Goal: Information Seeking & Learning: Learn about a topic

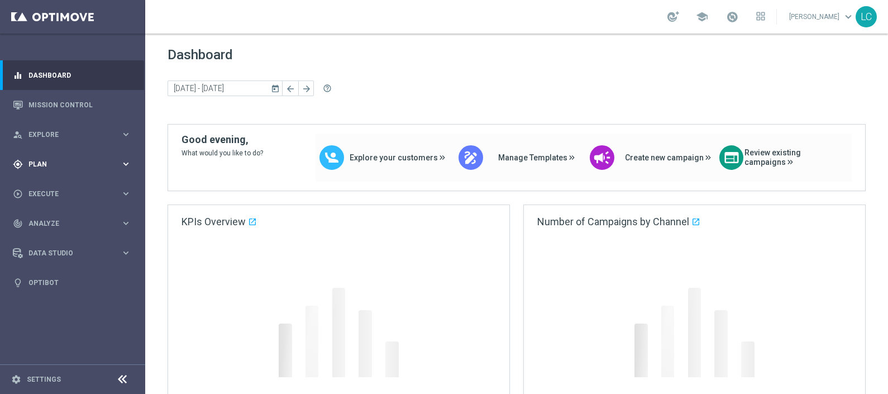
click at [34, 168] on div "gps_fixed Plan" at bounding box center [67, 164] width 108 height 10
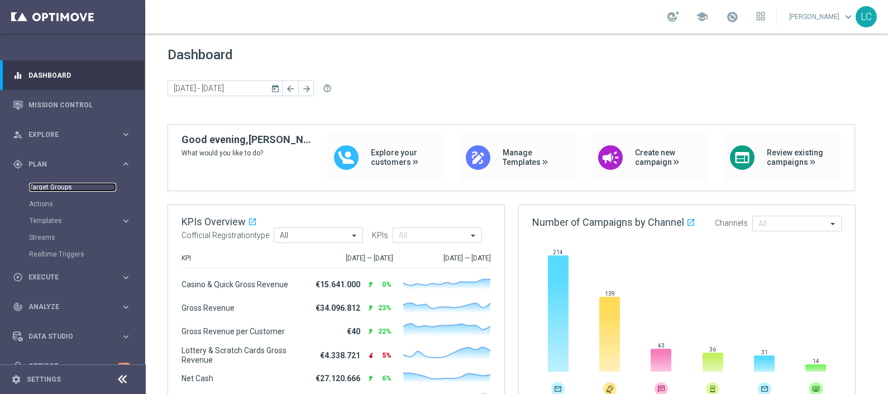
click at [35, 183] on link "Target Groups" at bounding box center [72, 187] width 87 height 9
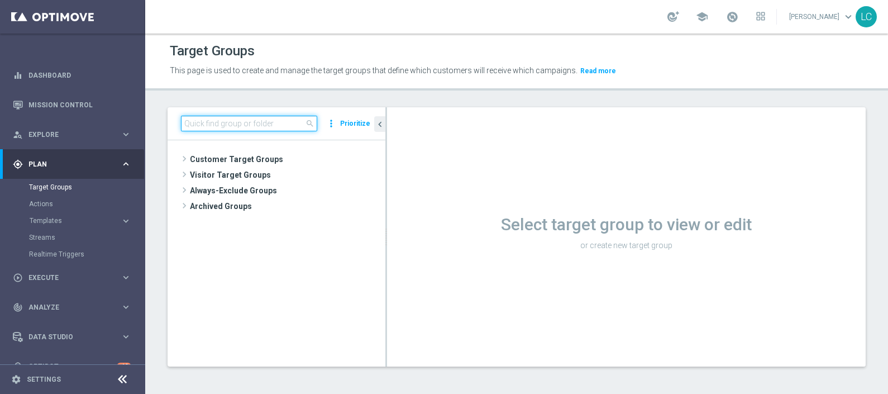
click at [252, 122] on input at bounding box center [249, 124] width 136 height 16
paste input "Active BETTING saldo GGR >0 L3M TOP"
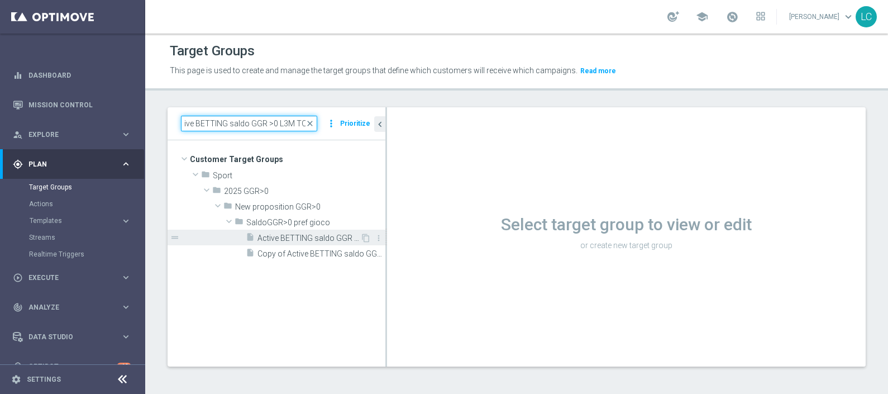
type input "Active BETTING saldo GGR >0 L3M TOP"
click at [279, 235] on span "Active BETTING saldo GGR >0 L3M TOP" at bounding box center [308, 237] width 103 height 9
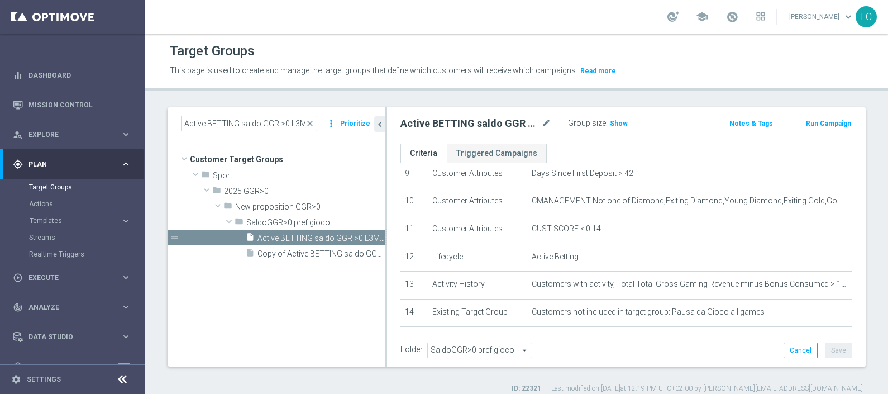
scroll to position [261, 0]
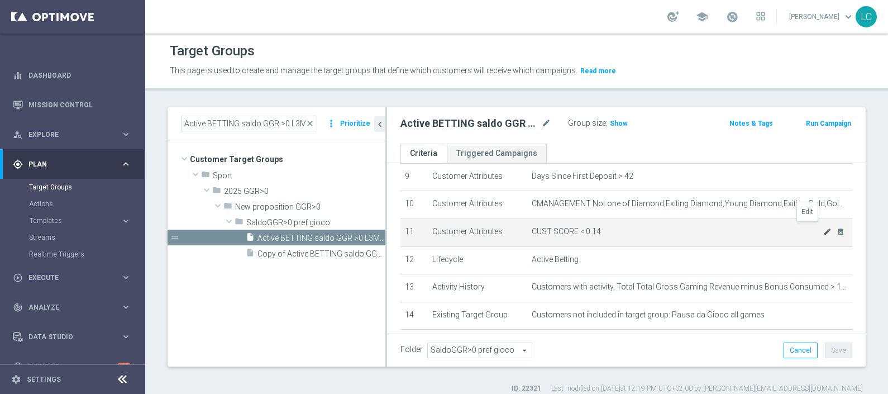
click at [823, 229] on icon "mode_edit" at bounding box center [827, 231] width 9 height 9
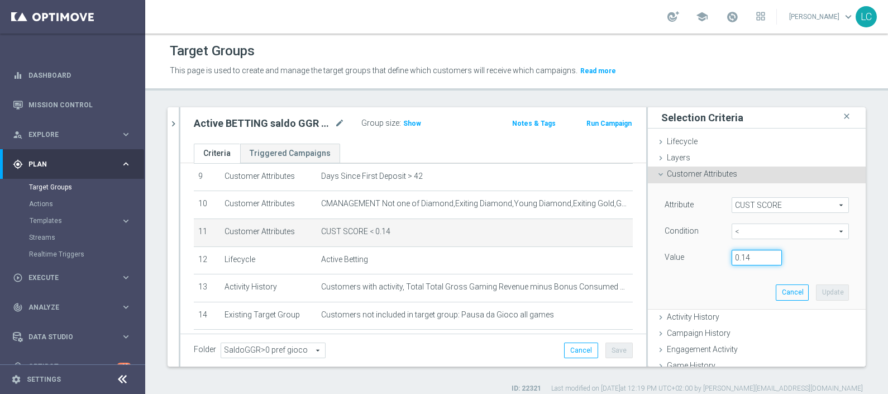
click at [742, 257] on input "0.14" at bounding box center [757, 258] width 50 height 16
type input "0.15"
click at [816, 293] on button "Update" at bounding box center [832, 292] width 33 height 16
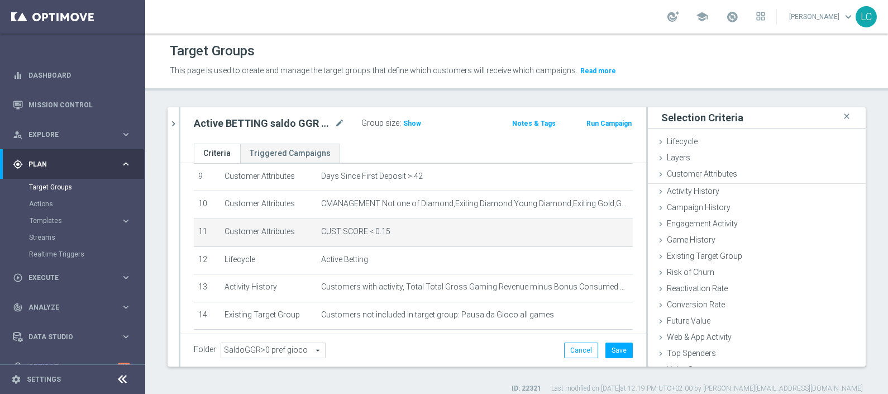
scroll to position [0, 0]
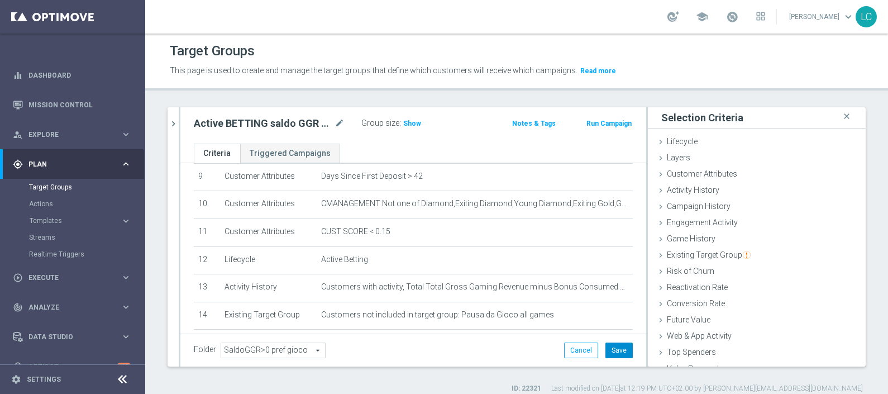
click at [609, 343] on button "Save" at bounding box center [618, 350] width 27 height 16
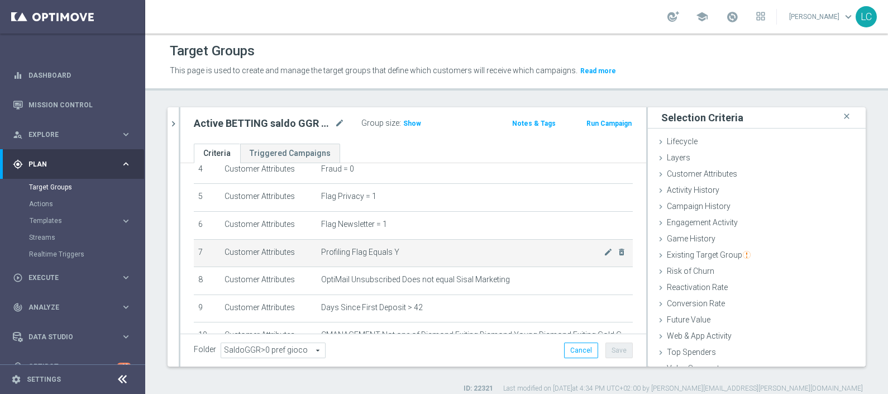
scroll to position [129, 0]
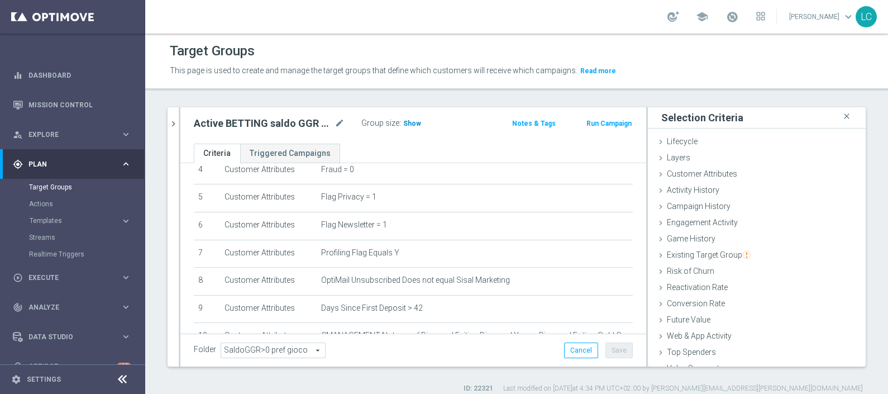
click at [402, 127] on h3 "Show" at bounding box center [412, 123] width 20 height 12
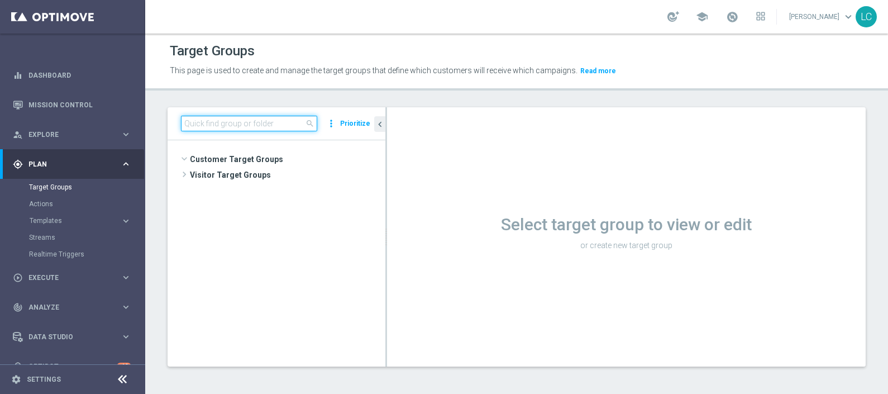
click at [236, 126] on input at bounding box center [249, 124] width 136 height 16
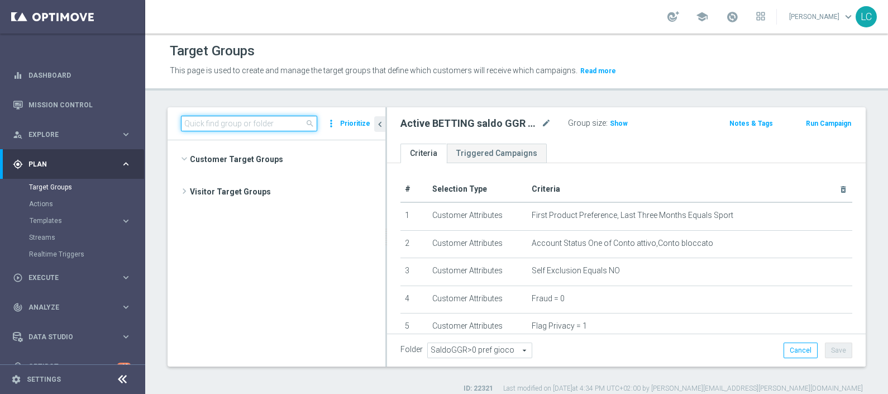
scroll to position [555, 0]
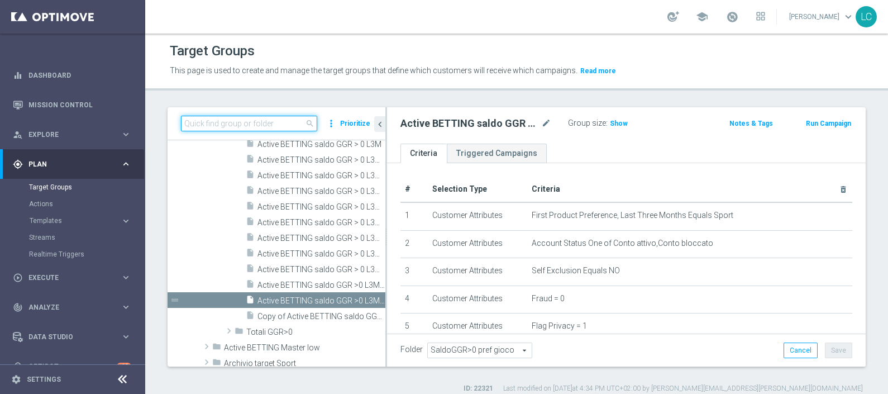
paste input "Active BETTING saldo GGR >0 L3M TOP"
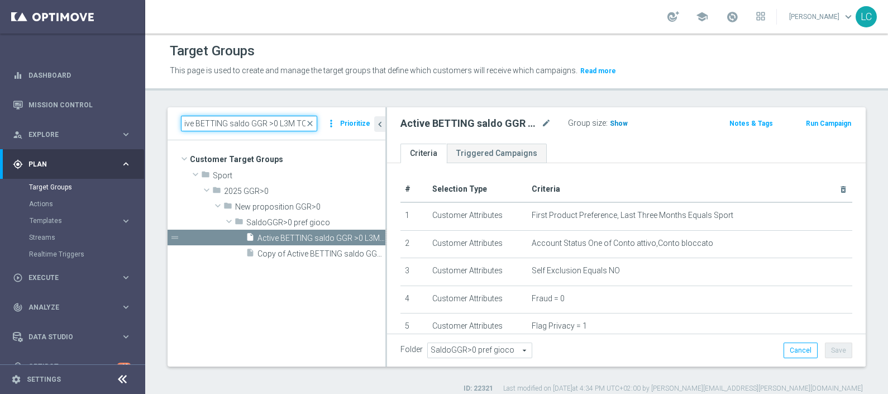
type input "Active BETTING saldo GGR >0 L3M TOP"
click at [622, 120] on span "Show" at bounding box center [619, 124] width 18 height 8
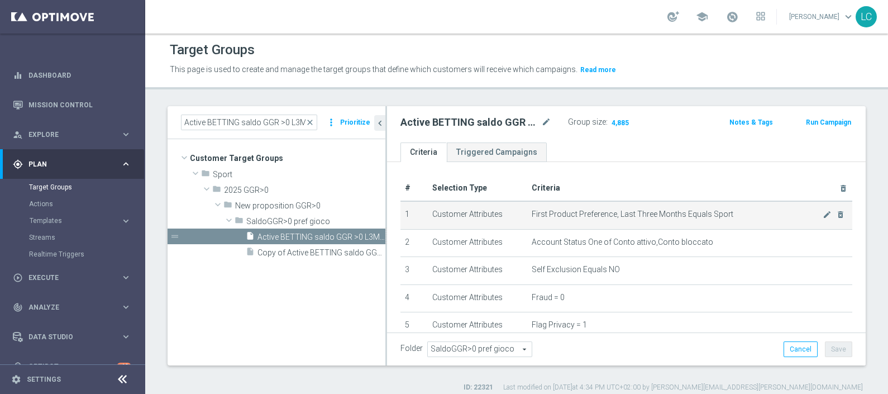
scroll to position [342, 0]
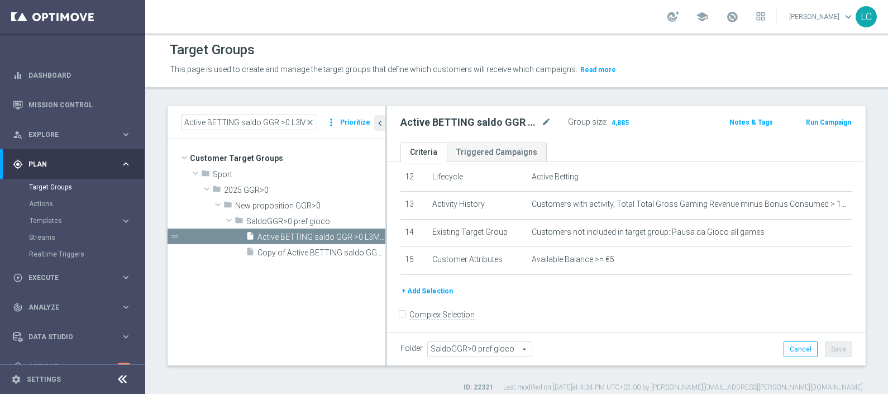
click at [414, 285] on button "+ Add Selection" at bounding box center [427, 291] width 54 height 12
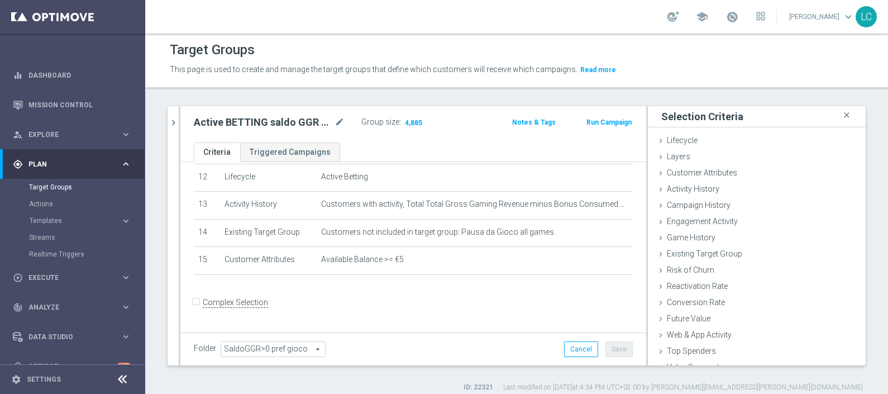
scroll to position [331, 0]
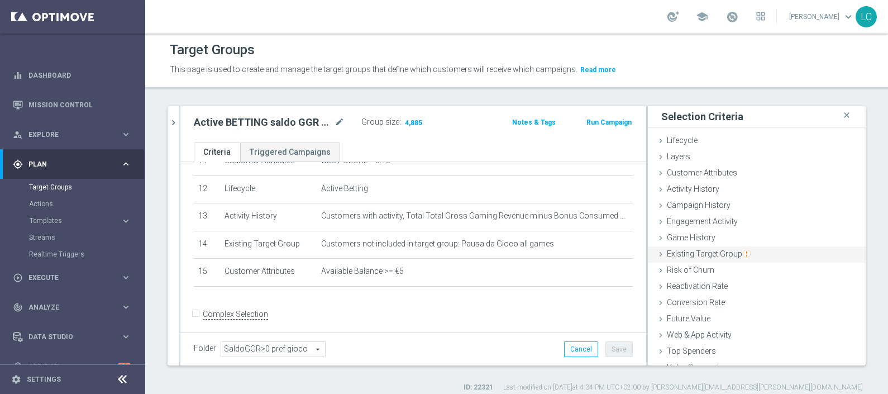
click at [718, 256] on span "Existing Target Group" at bounding box center [709, 253] width 84 height 9
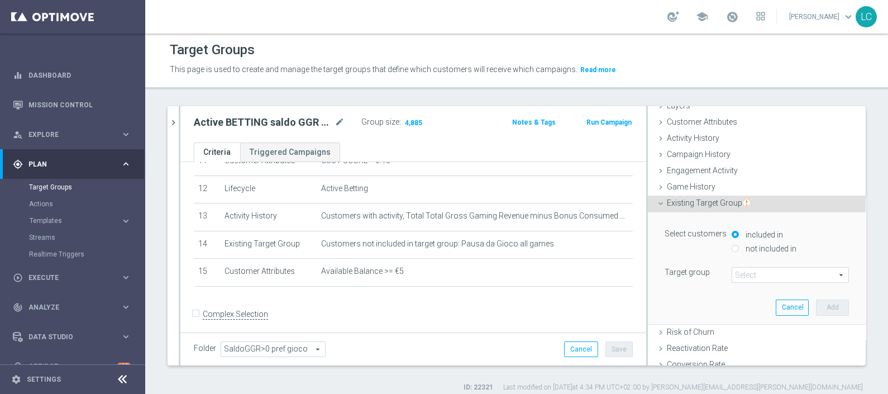
scroll to position [51, 0]
click at [732, 249] on input "not included in" at bounding box center [735, 247] width 7 height 7
radio input "true"
click at [732, 269] on span at bounding box center [790, 274] width 116 height 15
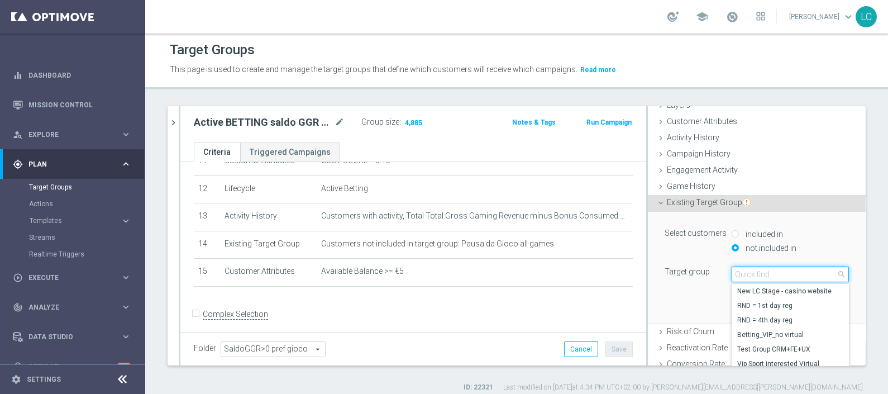
click at [732, 269] on input "search" at bounding box center [790, 274] width 117 height 16
click at [734, 270] on input "search" at bounding box center [790, 274] width 117 height 16
paste input "Active BETTING nosaldo GGRnb > 25 L2W mode H-M TOP"
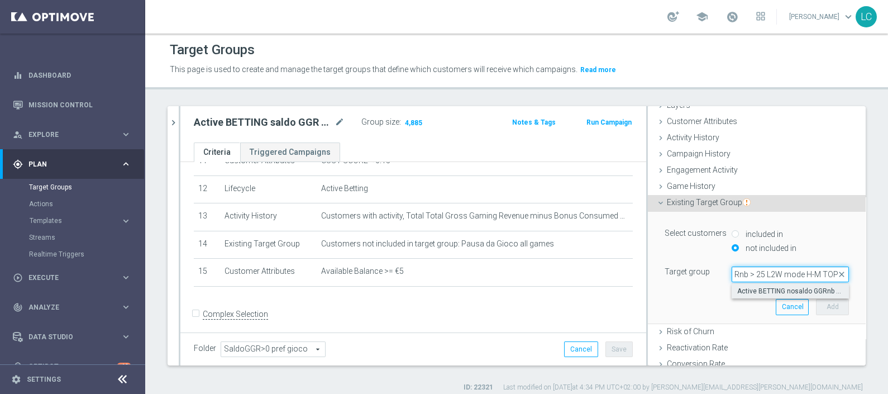
type input "Active BETTING nosaldo GGRnb > 25 L2W mode H-M TOP"
click at [748, 287] on span "Active BETTING nosaldo GGRnb > 25 L2W mode H-M TOP" at bounding box center [790, 290] width 106 height 9
type input "Active BETTING nosaldo GGRnb > 25 L2W mode H-M TOP"
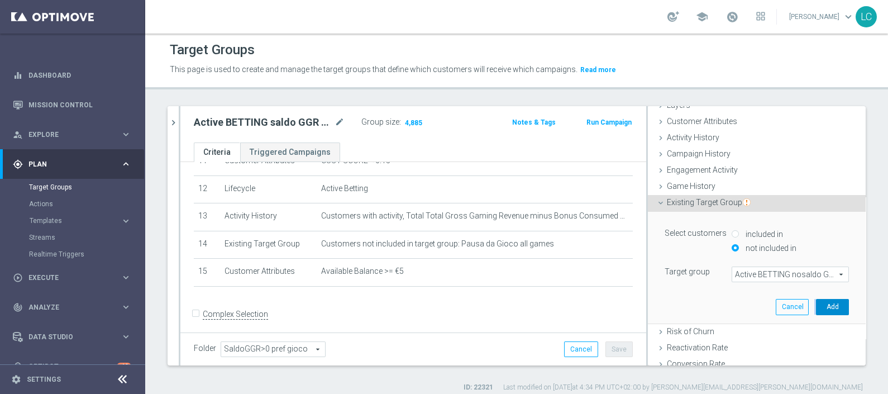
drag, startPoint x: 816, startPoint y: 296, endPoint x: 815, endPoint y: 308, distance: 12.3
click at [815, 308] on div "Select customers included in not included in Target group Active BETTING nosald…" at bounding box center [756, 267] width 201 height 111
click at [816, 308] on button "Add" at bounding box center [832, 307] width 33 height 16
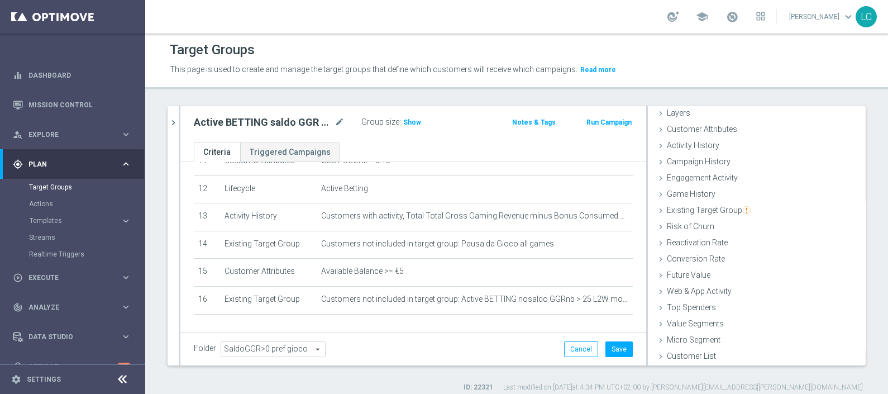
scroll to position [44, 0]
click at [408, 120] on span "Show" at bounding box center [412, 122] width 18 height 8
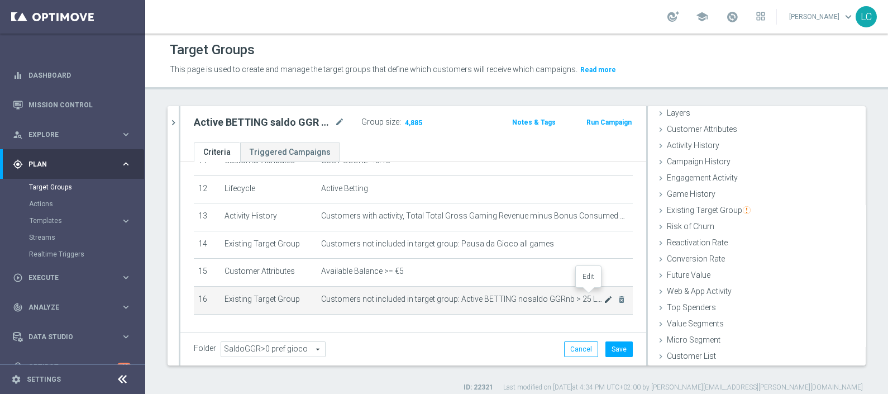
click at [604, 295] on icon "mode_edit" at bounding box center [608, 299] width 9 height 9
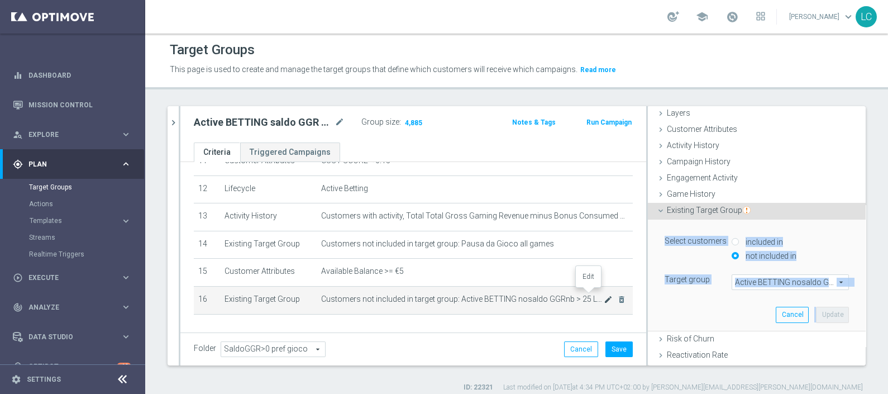
scroll to position [51, 0]
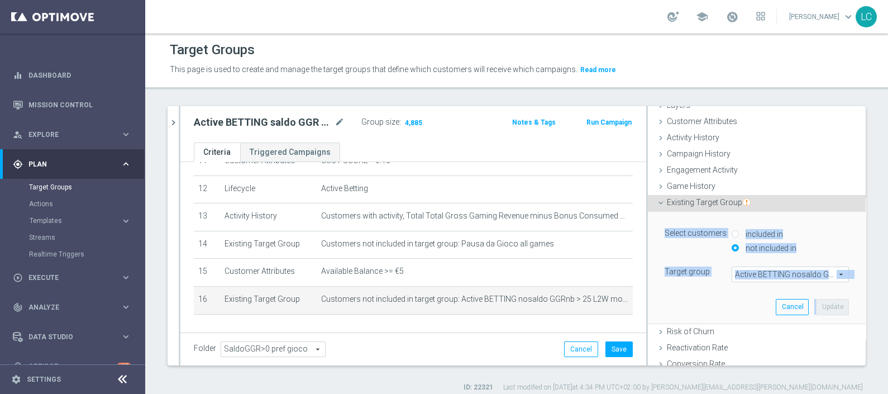
click at [757, 273] on span "Active BETTING nosaldo GGRnb > 25 L2W mode H-M TOP" at bounding box center [790, 274] width 116 height 15
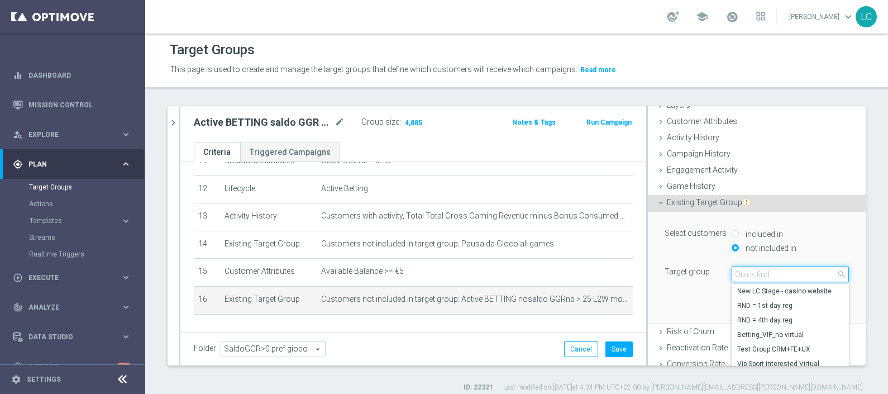
click at [751, 269] on input "search" at bounding box center [790, 274] width 117 height 16
paste input "Active BETTING TOTALI nosaldo GGRnb > 50 L2W Mode L"
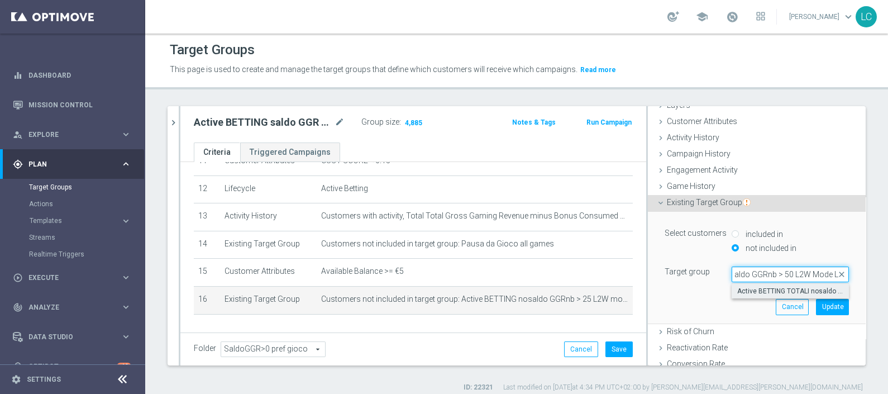
type input "Active BETTING TOTALI nosaldo GGRnb > 50 L2W Mode L"
click at [752, 286] on span "Active BETTING TOTALI nosaldo GGRnb > 50 L2W Mode L" at bounding box center [790, 290] width 106 height 9
type input "Active BETTING TOTALI nosaldo GGRnb > 50 L2W Mode L"
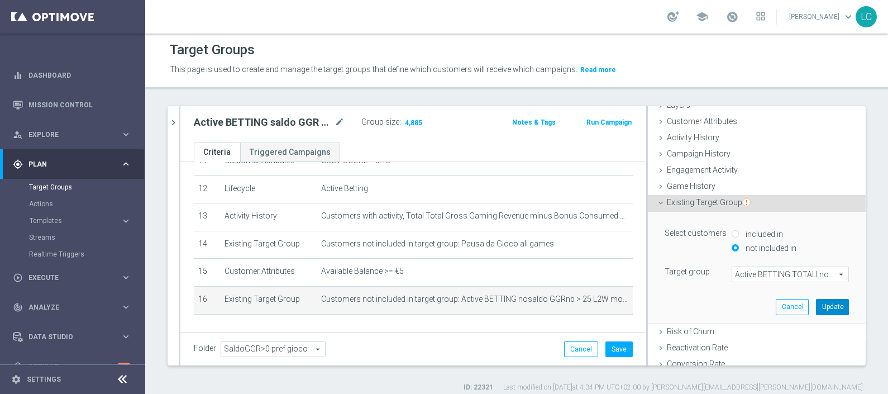
click at [820, 305] on button "Update" at bounding box center [832, 307] width 33 height 16
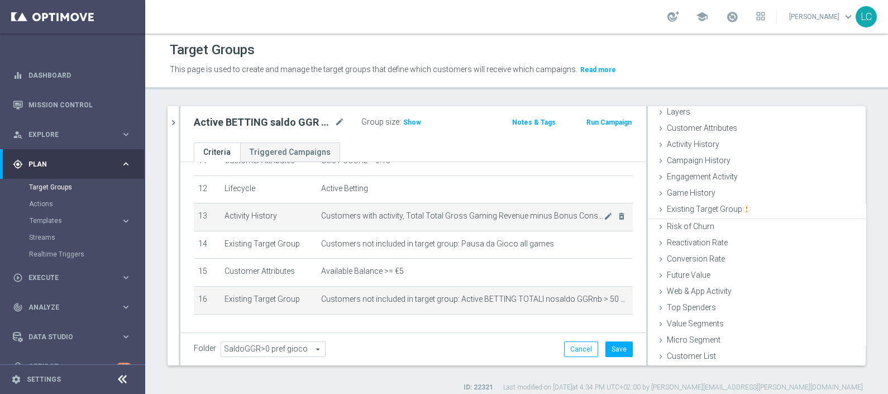
scroll to position [44, 0]
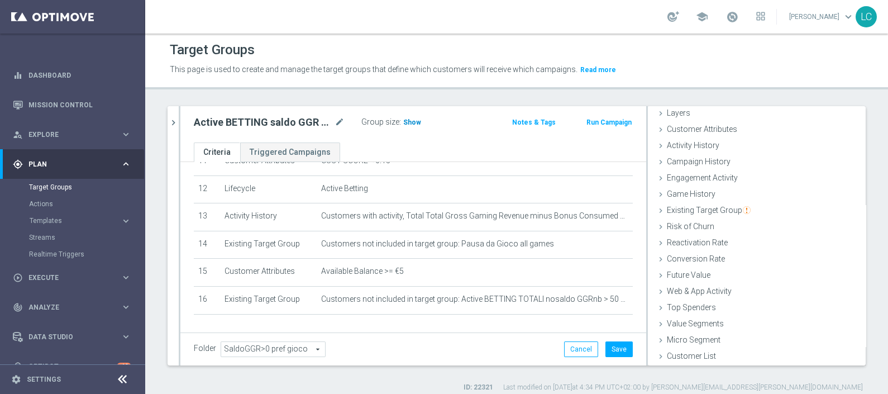
click at [409, 120] on span "Show" at bounding box center [412, 122] width 18 height 8
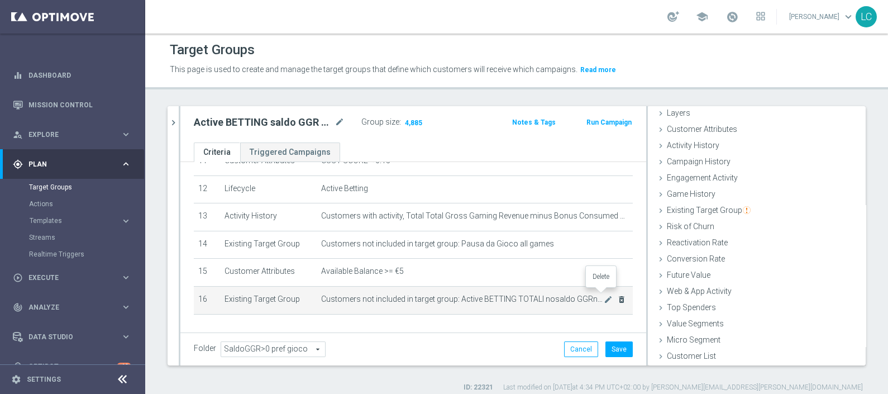
click at [617, 295] on icon "delete_forever" at bounding box center [621, 299] width 9 height 9
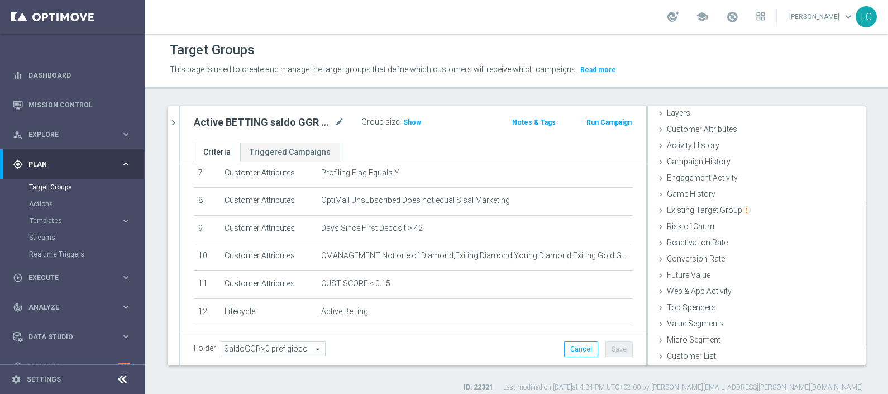
scroll to position [209, 0]
click at [59, 184] on link "Target Groups" at bounding box center [72, 187] width 87 height 9
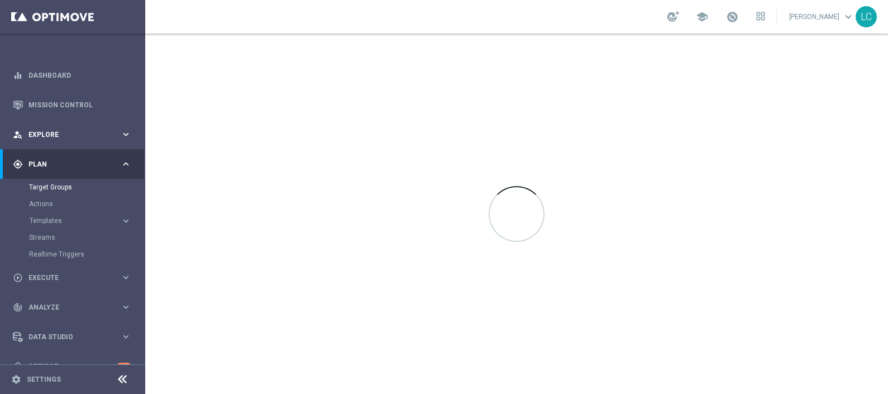
click at [63, 131] on span "Explore" at bounding box center [74, 134] width 92 height 7
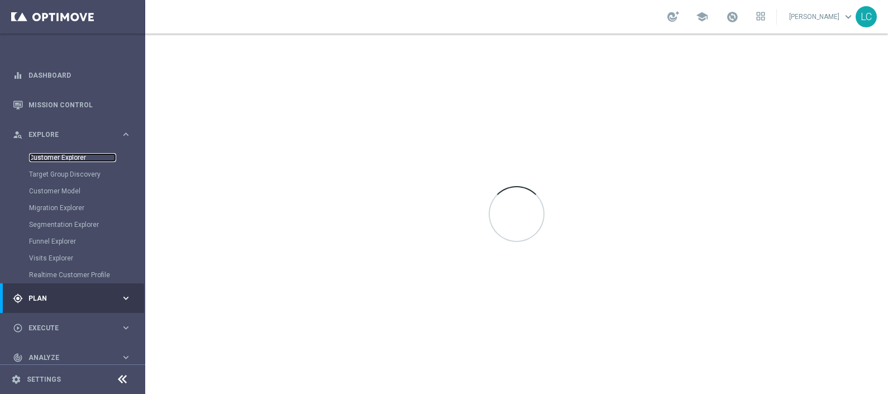
click at [54, 156] on link "Customer Explorer" at bounding box center [72, 157] width 87 height 9
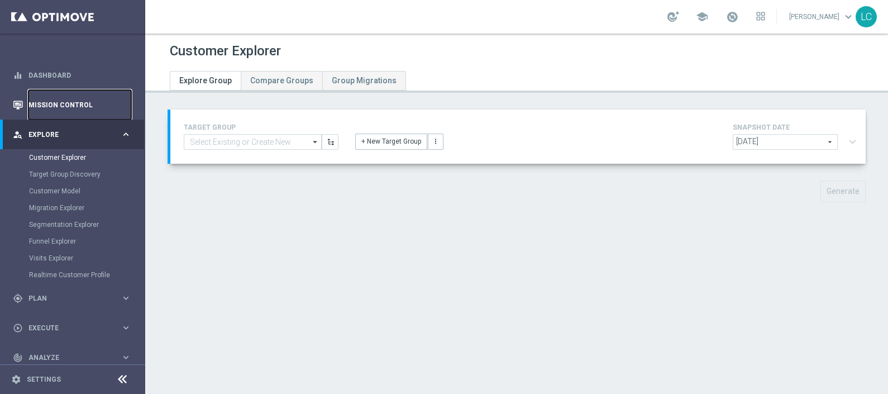
click at [80, 100] on link "Mission Control" at bounding box center [79, 105] width 103 height 30
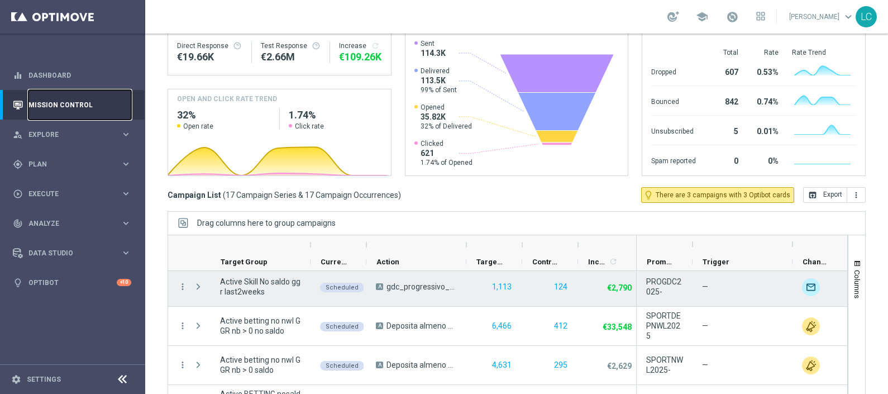
scroll to position [43, 0]
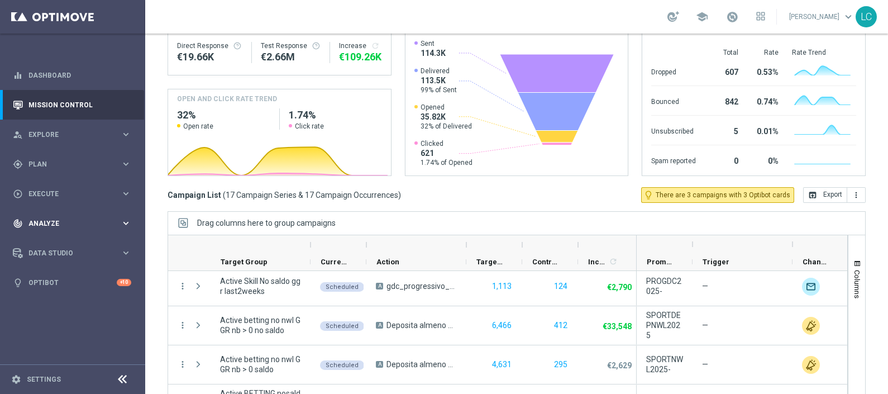
click at [109, 212] on div "track_changes Analyze keyboard_arrow_right" at bounding box center [72, 223] width 144 height 30
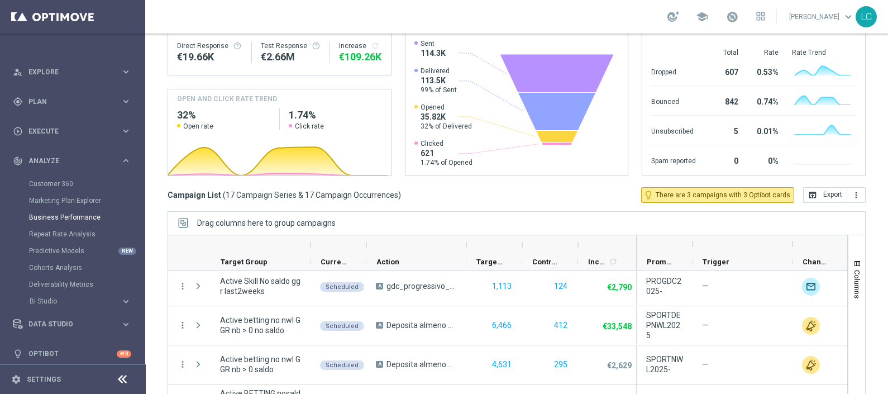
scroll to position [63, 0]
click at [71, 200] on link "Marketing Plan Explorer" at bounding box center [72, 200] width 87 height 9
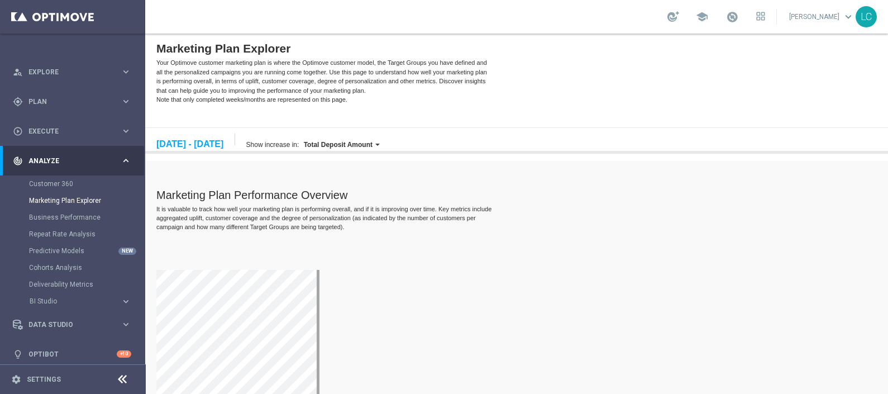
click at [372, 147] on label "Total Deposit Amount" at bounding box center [338, 145] width 69 height 8
click at [384, 217] on label "Total Gross Gaming Revenue" at bounding box center [343, 220] width 83 height 21
click at [397, 144] on label "Total Gross Gaming Revenue" at bounding box center [350, 145] width 93 height 8
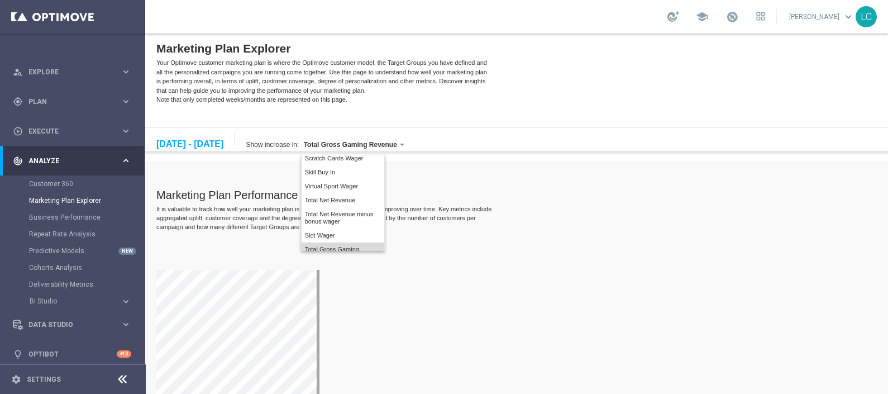
scroll to position [148, 0]
click at [383, 209] on label "Total Net Revenue minus bonus wager" at bounding box center [343, 213] width 83 height 21
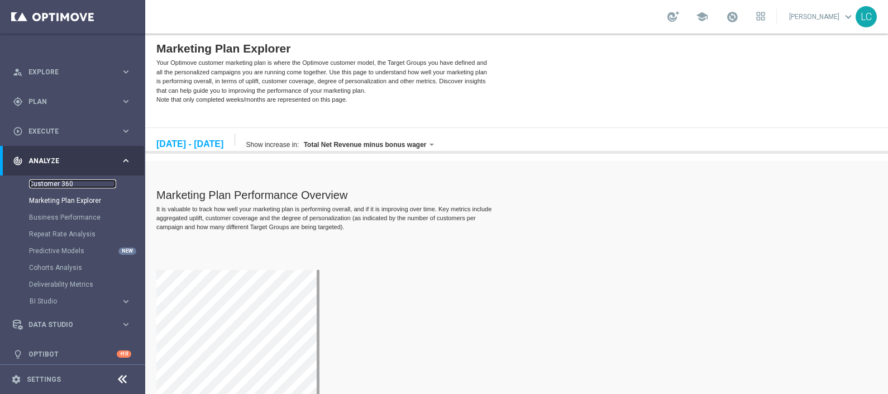
click at [37, 187] on link "Customer 360" at bounding box center [72, 183] width 87 height 9
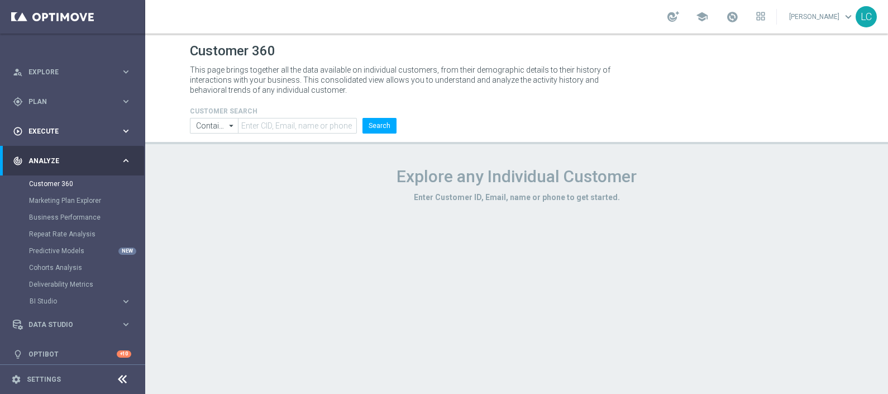
click at [49, 128] on span "Execute" at bounding box center [74, 131] width 92 height 7
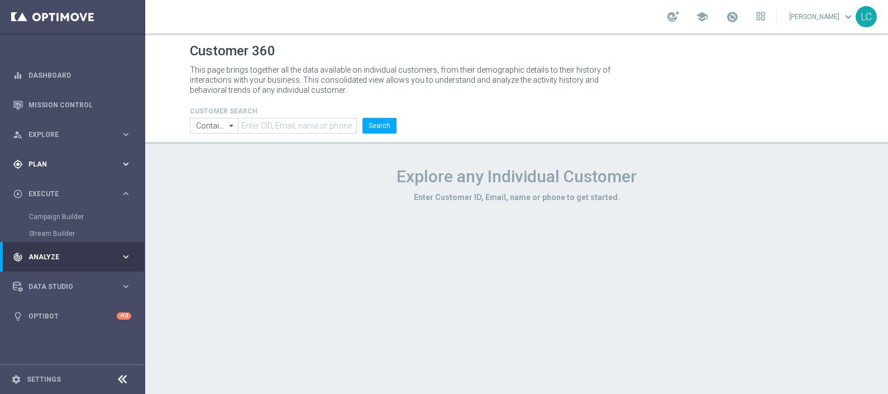
click at [49, 163] on span "Plan" at bounding box center [74, 164] width 92 height 7
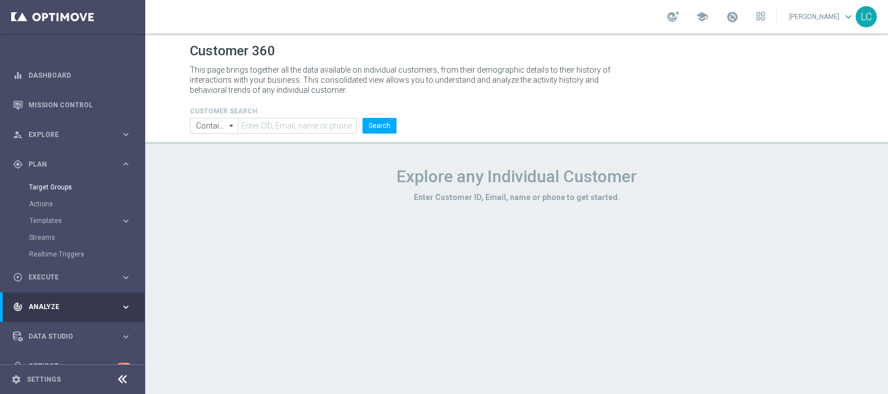
scroll to position [20, 0]
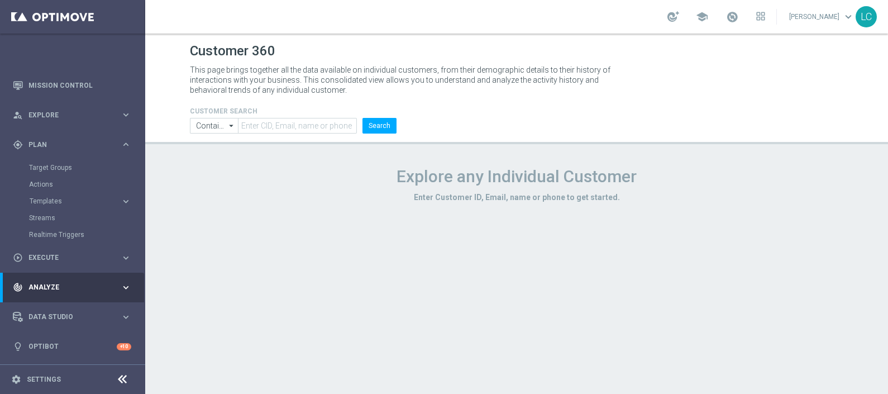
click at [93, 288] on span "Analyze" at bounding box center [74, 287] width 92 height 7
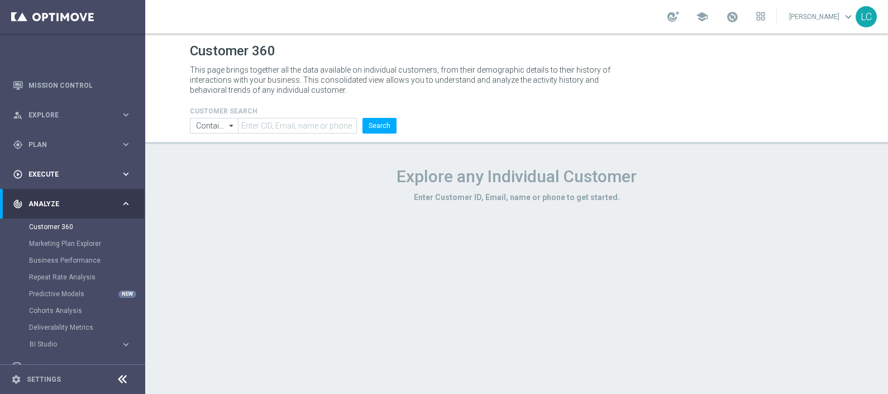
click at [61, 174] on span "Execute" at bounding box center [74, 174] width 92 height 7
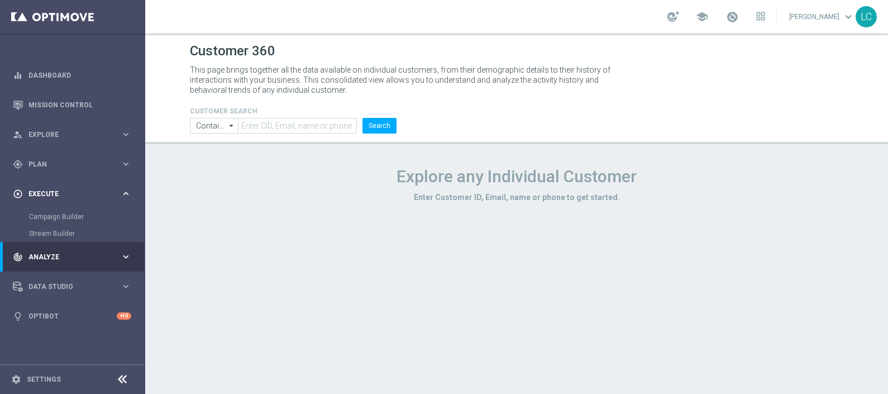
scroll to position [0, 0]
click at [61, 174] on div "gps_fixed Plan keyboard_arrow_right" at bounding box center [72, 164] width 144 height 30
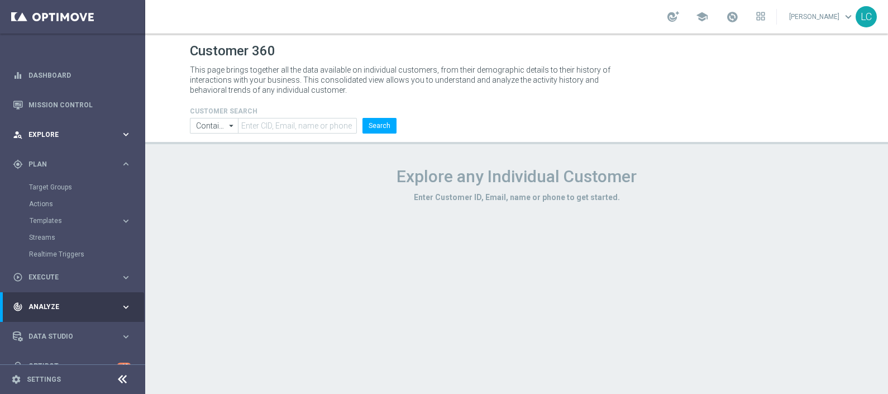
click at [66, 133] on span "Explore" at bounding box center [74, 134] width 92 height 7
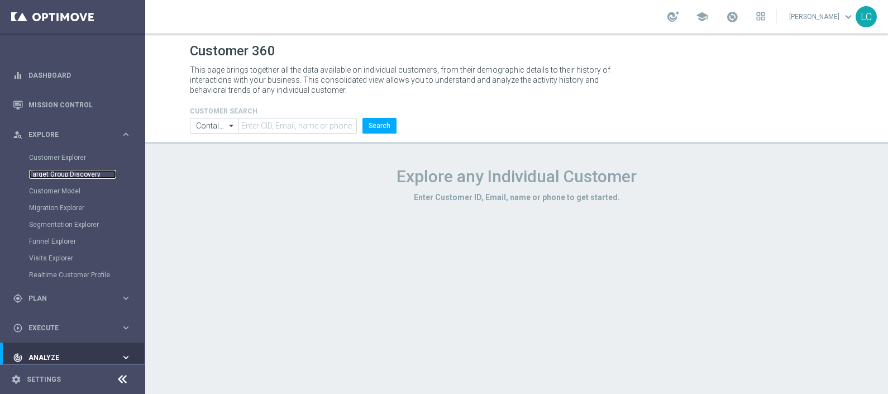
click at [60, 176] on link "Target Group Discovery" at bounding box center [72, 174] width 87 height 9
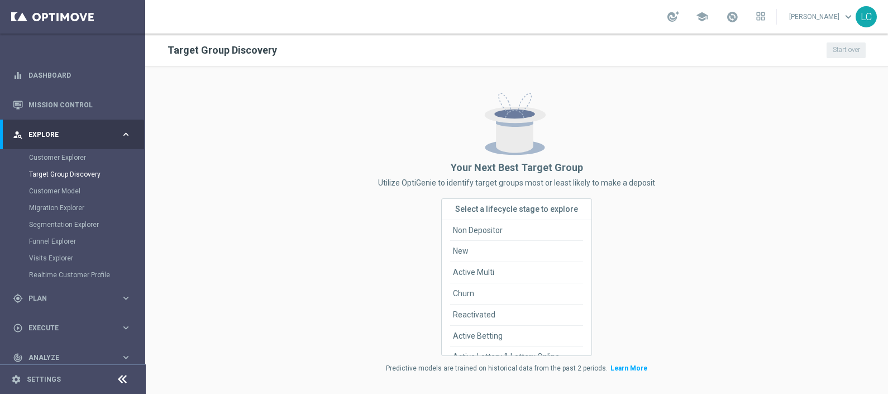
click at [72, 167] on div "Target Group Discovery" at bounding box center [86, 174] width 115 height 17
click at [35, 292] on div "gps_fixed Plan keyboard_arrow_right" at bounding box center [72, 298] width 144 height 30
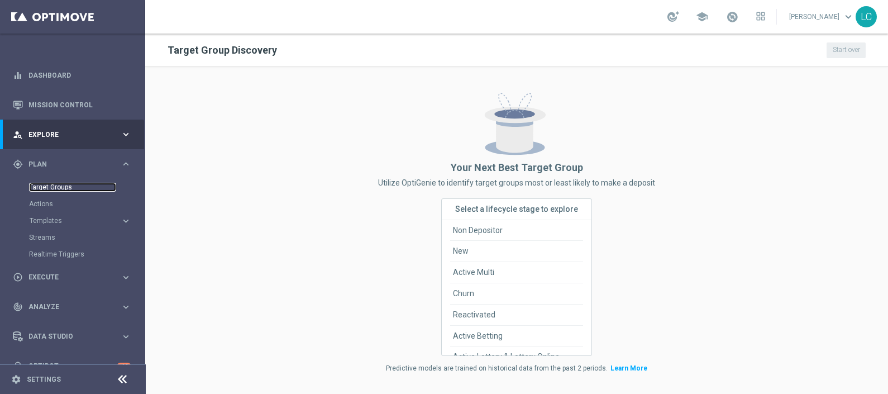
click at [49, 184] on link "Target Groups" at bounding box center [72, 187] width 87 height 9
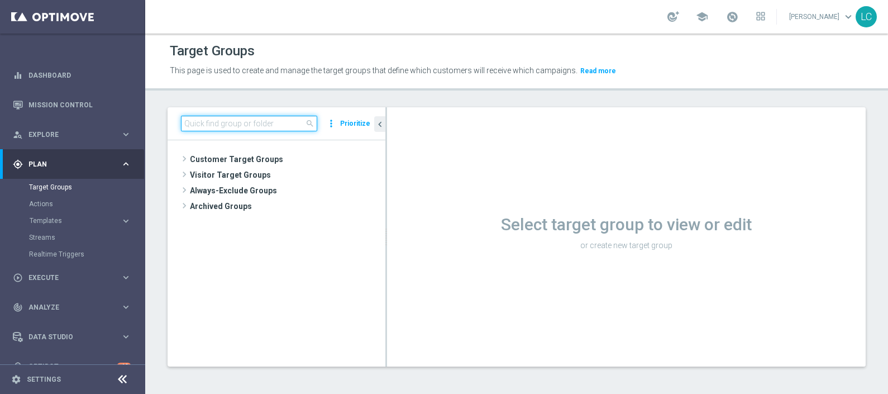
click at [232, 126] on input at bounding box center [249, 124] width 136 height 16
click at [265, 123] on input at bounding box center [249, 124] width 136 height 16
paste input "Active BETTING saldo GGR >0 L3M TOP"
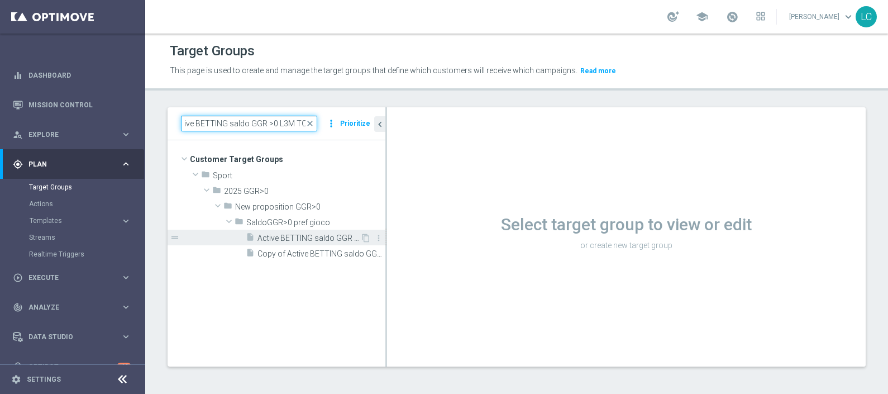
type input "Active BETTING saldo GGR >0 L3M TOP"
click at [287, 241] on span "Active BETTING saldo GGR >0 L3M TOP" at bounding box center [308, 237] width 103 height 9
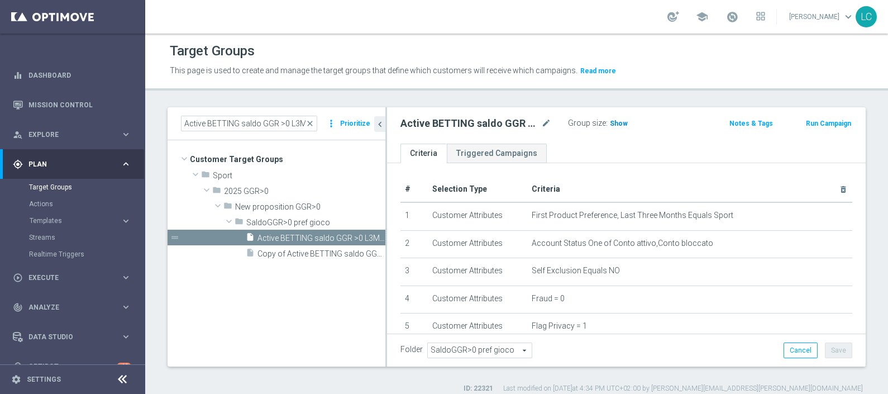
click at [613, 126] on span "Show" at bounding box center [619, 124] width 18 height 8
click at [612, 122] on span "4,885" at bounding box center [620, 125] width 20 height 11
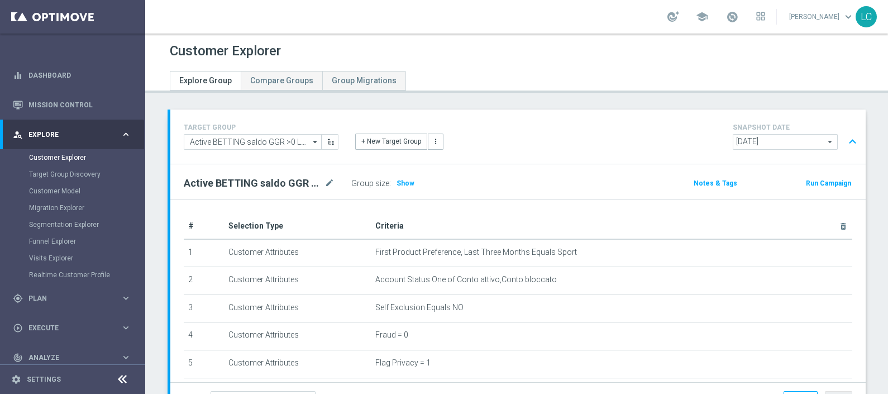
click at [844, 149] on button "expand_less" at bounding box center [852, 141] width 16 height 21
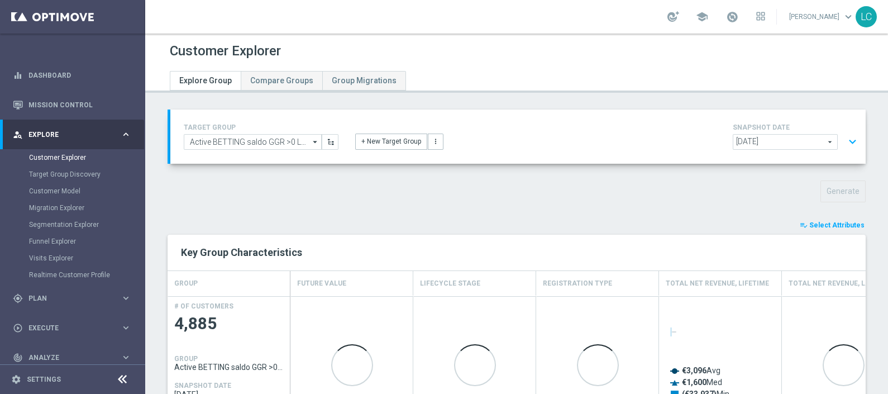
click at [803, 231] on div "playlist_add_check Select Attributes Key Group Characteristics GROUP Future Val…" at bounding box center [517, 371] width 698 height 305
click at [809, 226] on span "Select Attributes" at bounding box center [836, 225] width 55 height 8
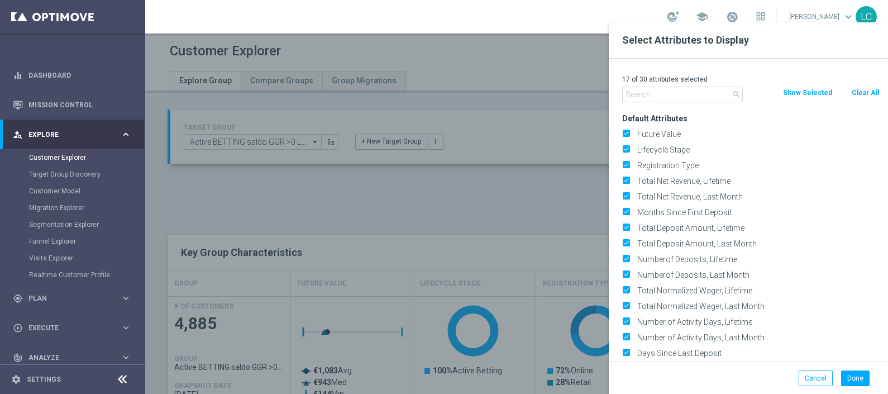
click at [851, 97] on button "Clear All" at bounding box center [866, 93] width 30 height 12
checkbox input "false"
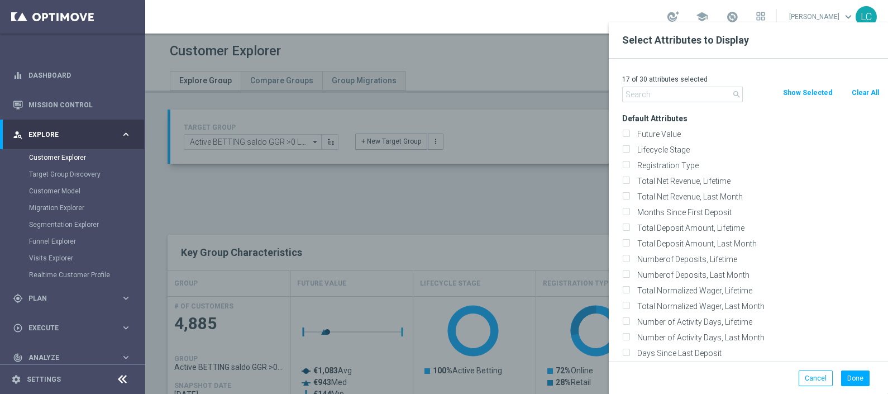
checkbox input "false"
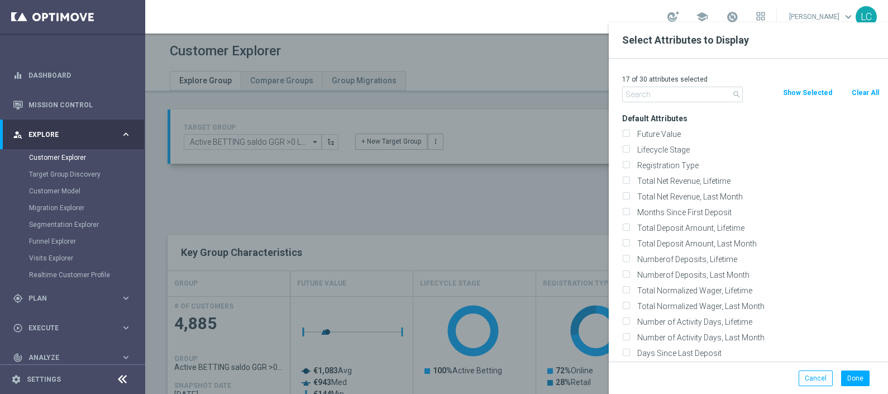
checkbox input "false"
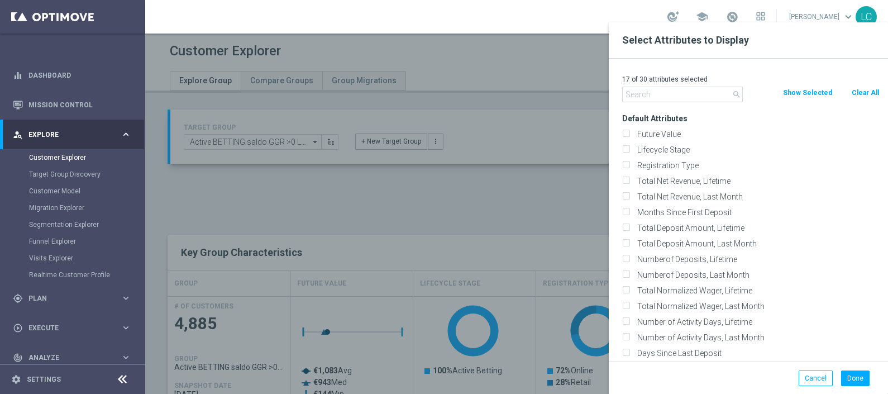
checkbox input "false"
click at [676, 82] on p "0 of 30 attributes selected" at bounding box center [750, 79] width 257 height 9
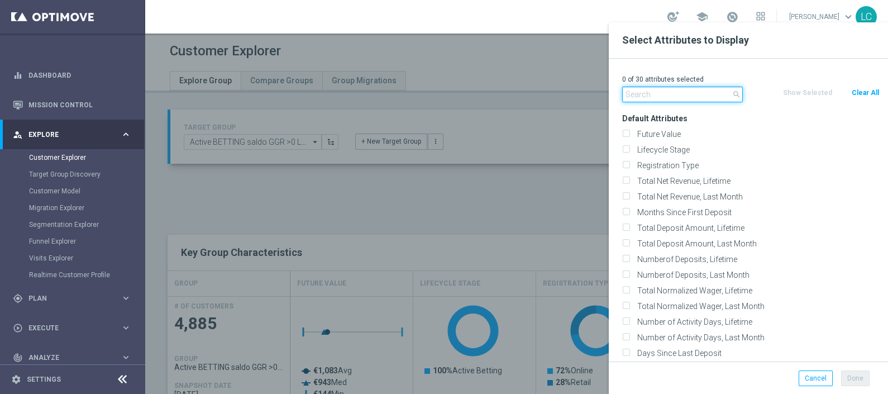
click at [676, 90] on input "text" at bounding box center [682, 95] width 121 height 16
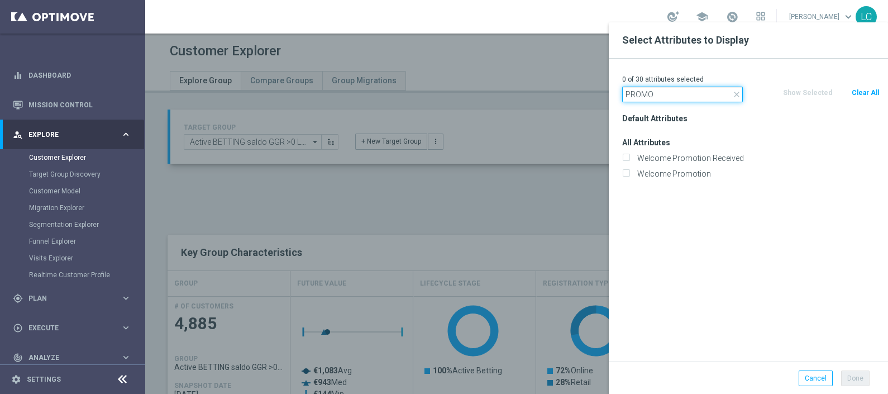
type input "PROMO"
click at [733, 93] on icon "close" at bounding box center [736, 94] width 9 height 9
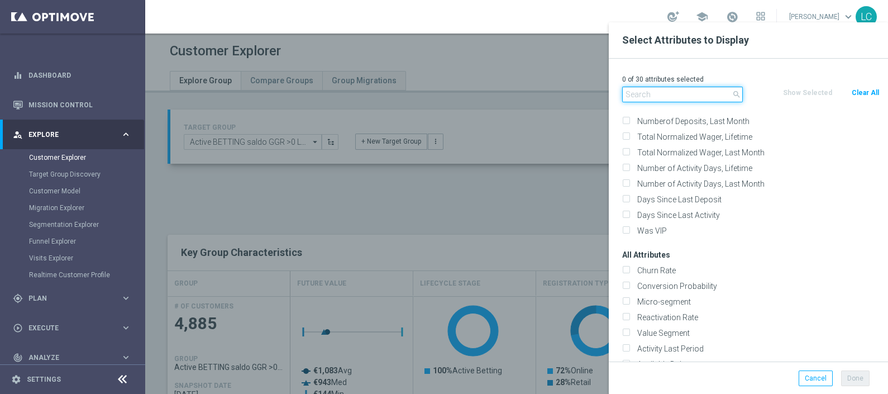
scroll to position [168, 0]
click at [662, 93] on input "text" at bounding box center [682, 95] width 121 height 16
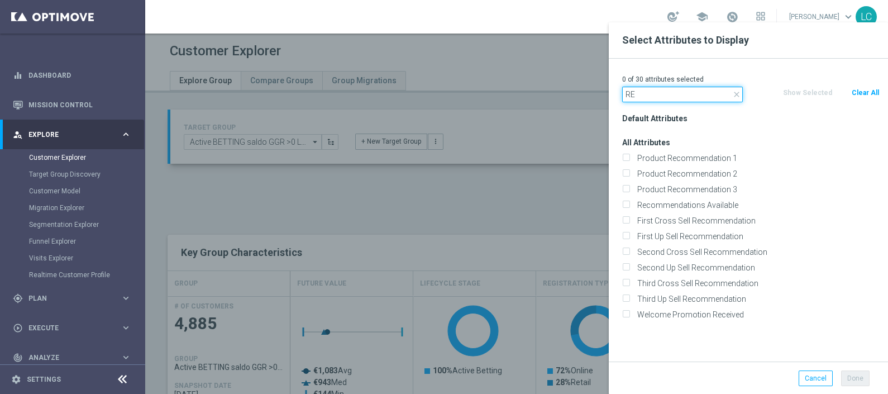
type input "R"
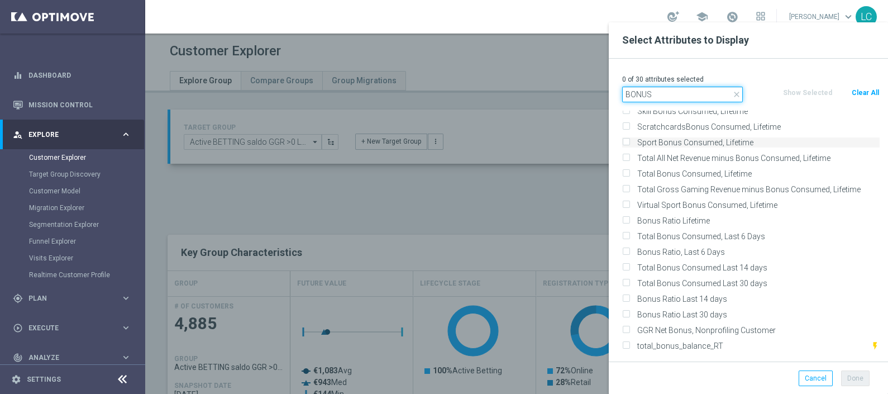
scroll to position [464, 0]
type input "BONUS"
click at [504, 201] on div at bounding box center [589, 219] width 888 height 394
click at [810, 374] on button "Cancel" at bounding box center [816, 378] width 34 height 16
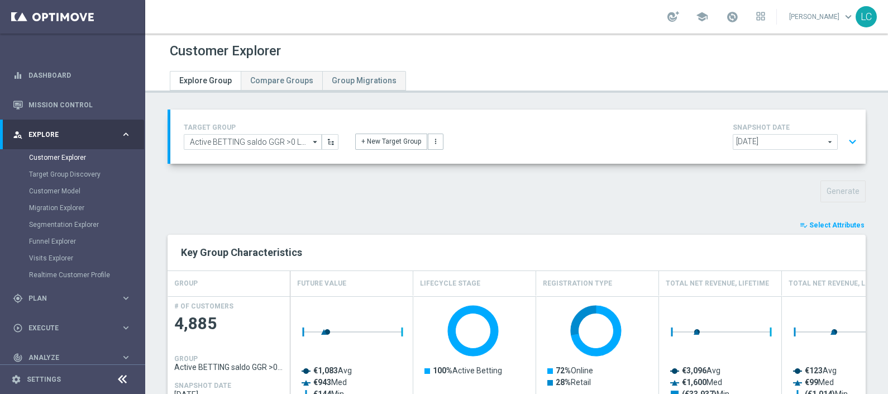
click at [727, 12] on span at bounding box center [732, 17] width 12 height 12
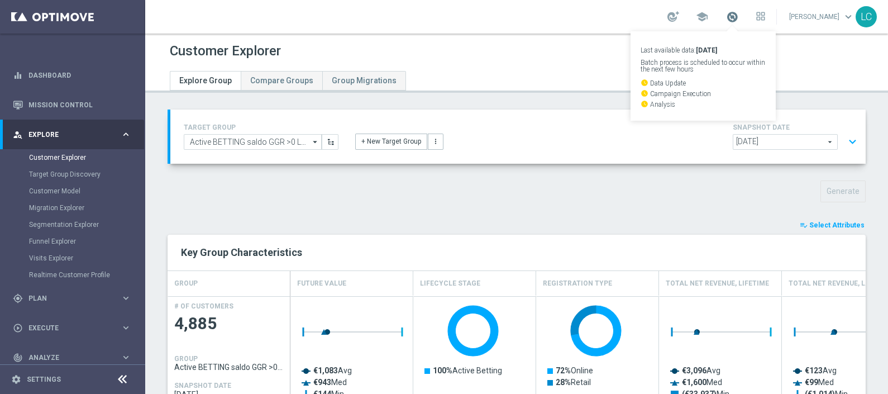
click at [727, 12] on span at bounding box center [732, 17] width 12 height 12
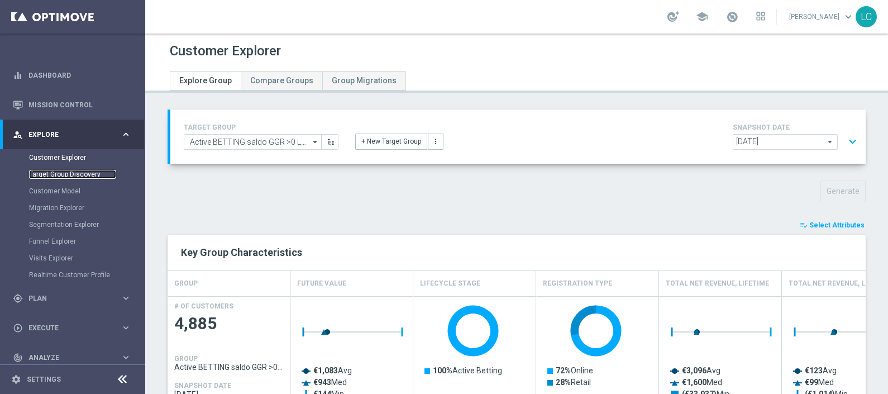
click at [61, 175] on link "Target Group Discovery" at bounding box center [72, 174] width 87 height 9
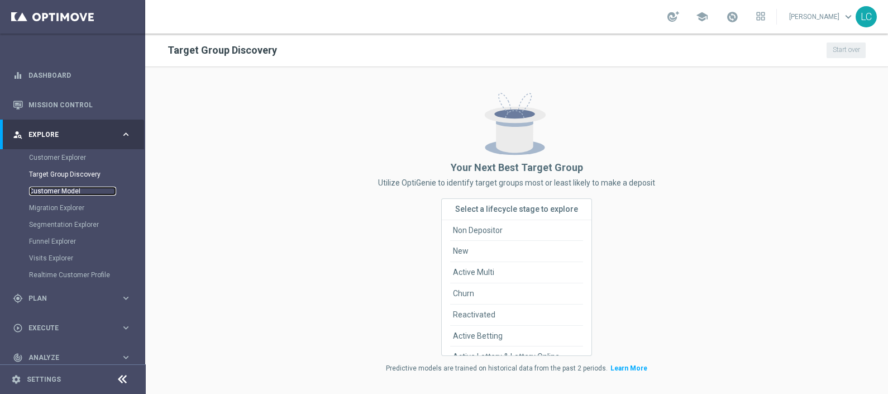
click at [54, 191] on link "Customer Model" at bounding box center [72, 191] width 87 height 9
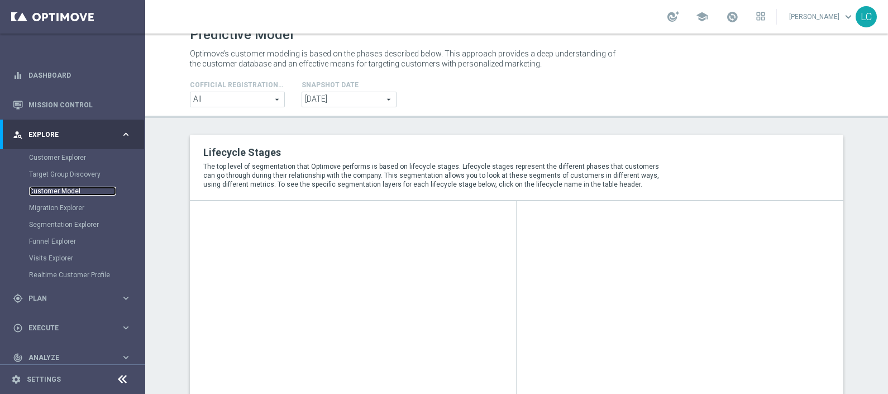
scroll to position [15, 0]
click at [66, 108] on link "Mission Control" at bounding box center [79, 105] width 103 height 30
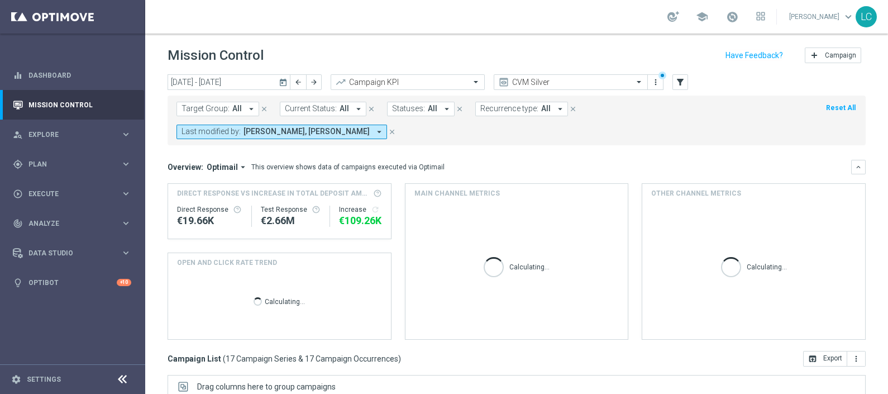
click at [232, 107] on span "All" at bounding box center [236, 108] width 9 height 9
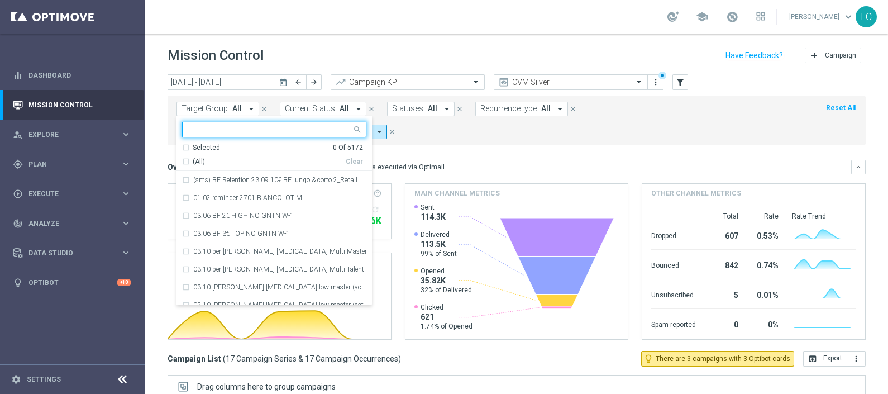
click at [227, 127] on input "text" at bounding box center [270, 129] width 164 height 9
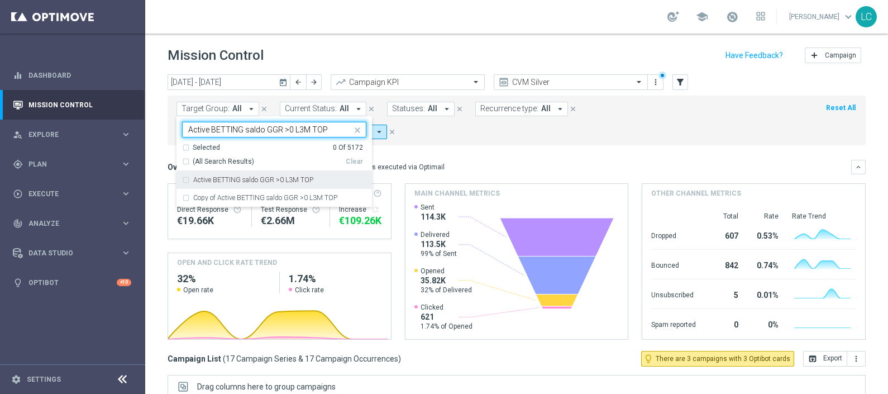
click at [221, 179] on label "Active BETTING saldo GGR >0 L3M TOP" at bounding box center [253, 179] width 120 height 7
type input "Active BETTING saldo GGR >0 L3M TOP"
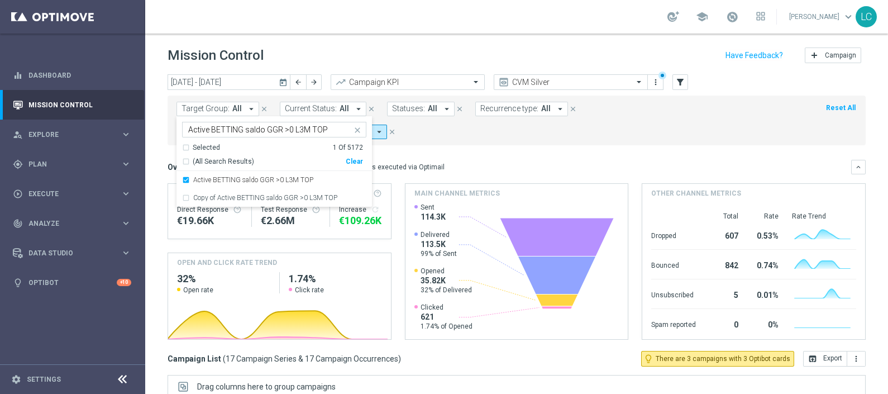
click at [477, 183] on funnel-widget "Main channel metrics Created with Highcharts 9.3.3 Highcharts.com Sent 114.3K D…" at bounding box center [517, 261] width 224 height 156
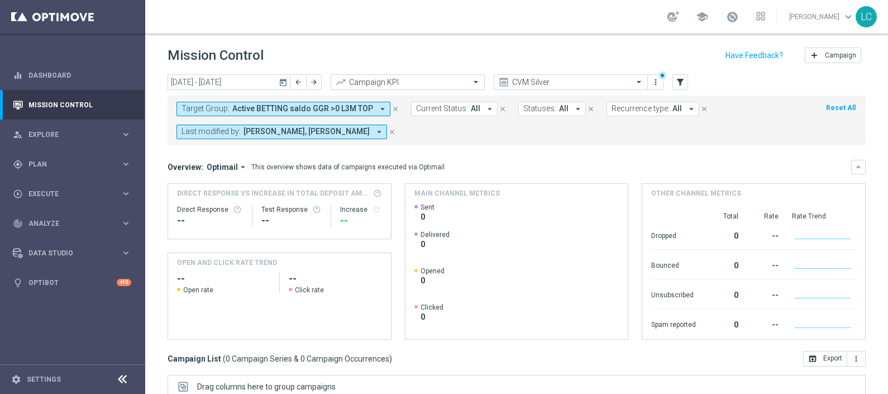
click at [388, 133] on icon "close" at bounding box center [392, 132] width 8 height 8
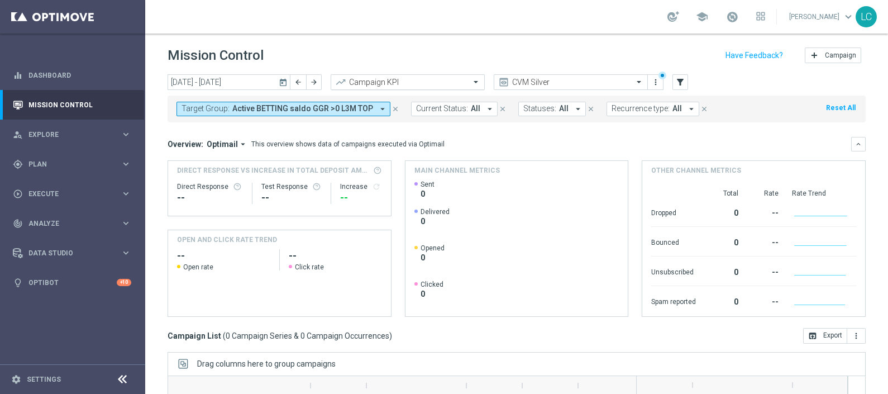
click at [418, 81] on input "text" at bounding box center [397, 82] width 120 height 9
click at [405, 56] on div "Mission Control add Campaign" at bounding box center [517, 56] width 698 height 22
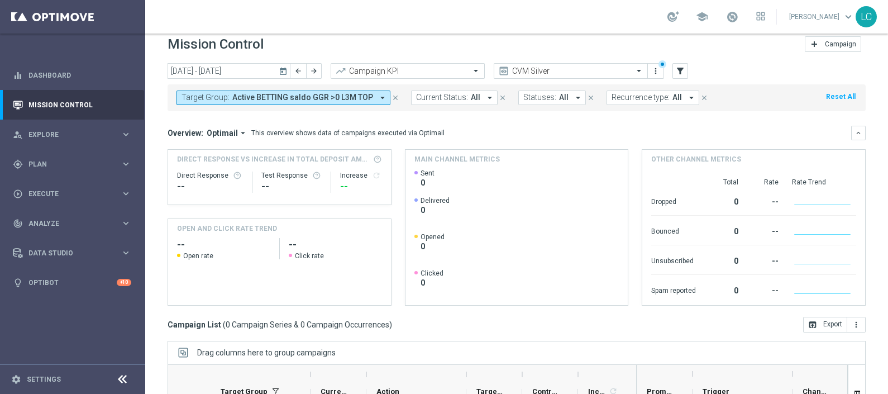
scroll to position [8, 0]
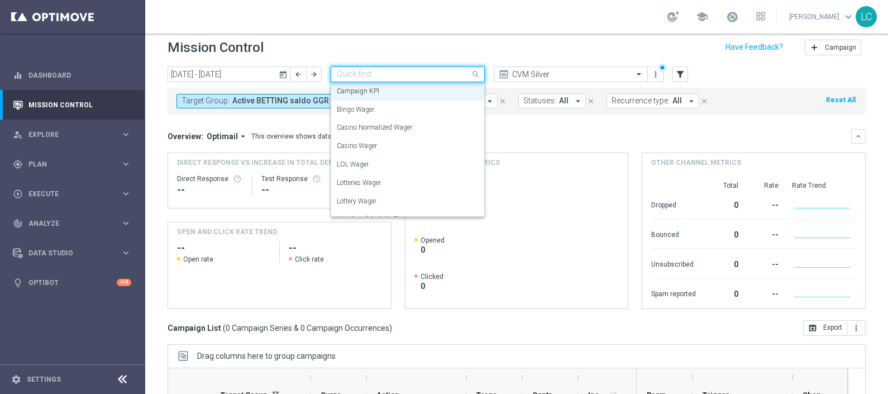
click at [423, 80] on div "Quick find Campaign KPI" at bounding box center [408, 74] width 154 height 16
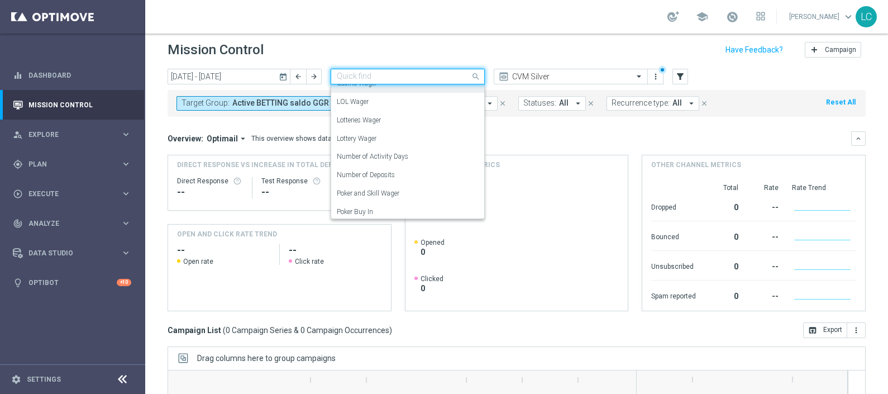
scroll to position [0, 0]
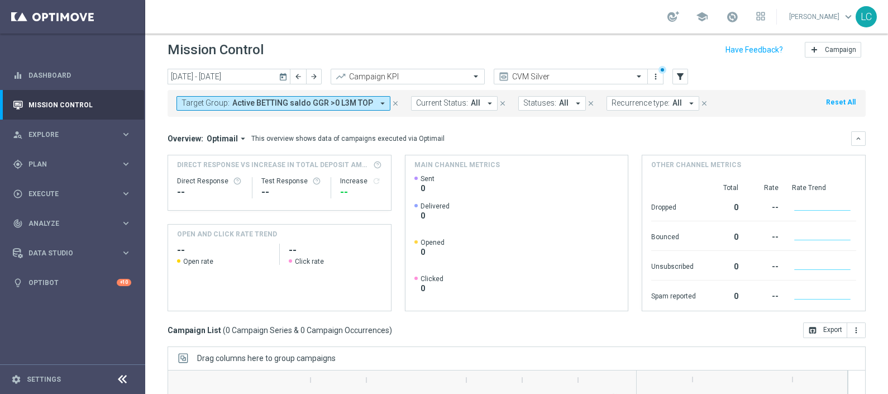
click at [534, 42] on div "Mission Control add Campaign" at bounding box center [517, 50] width 698 height 22
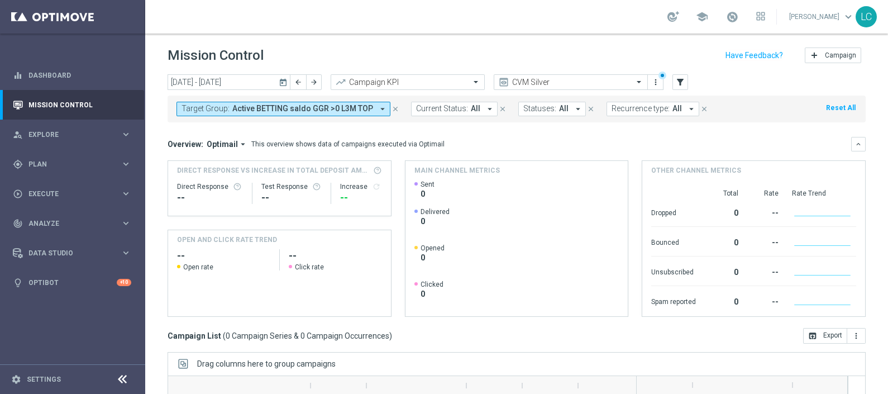
click at [392, 107] on icon "close" at bounding box center [395, 109] width 8 height 8
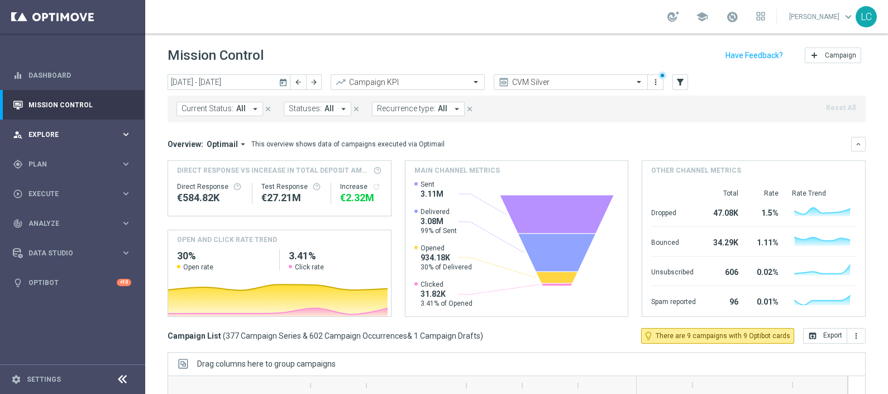
click at [82, 133] on span "Explore" at bounding box center [74, 134] width 92 height 7
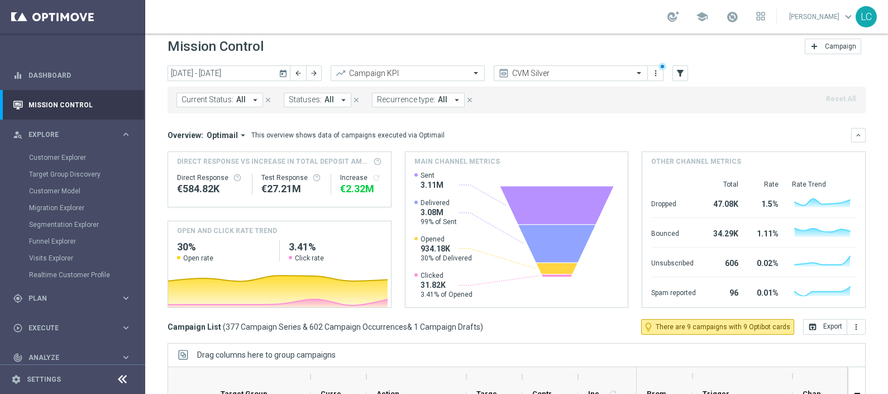
scroll to position [9, 0]
click at [853, 329] on button "more_vert" at bounding box center [856, 326] width 18 height 16
click at [852, 326] on icon "more_vert" at bounding box center [856, 326] width 9 height 9
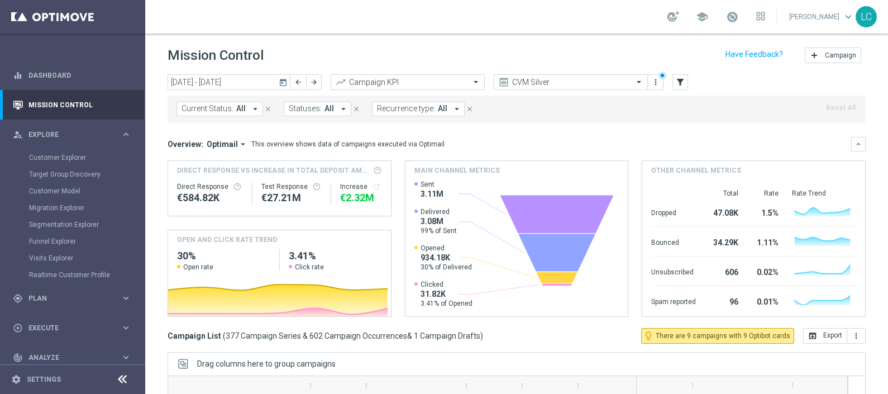
scroll to position [1, 0]
click at [679, 84] on icon "filter_alt" at bounding box center [680, 82] width 10 height 10
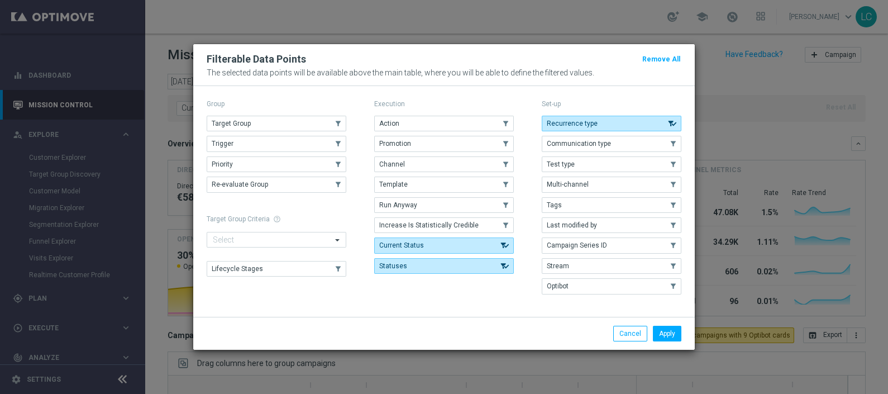
click at [705, 114] on modal-container "Filterable Data Points Remove All The selected data points will be available ab…" at bounding box center [444, 197] width 888 height 394
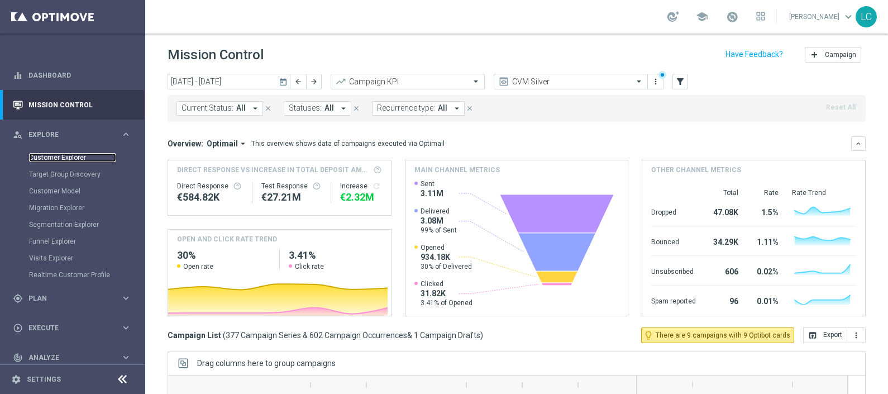
click at [46, 157] on link "Customer Explorer" at bounding box center [72, 157] width 87 height 9
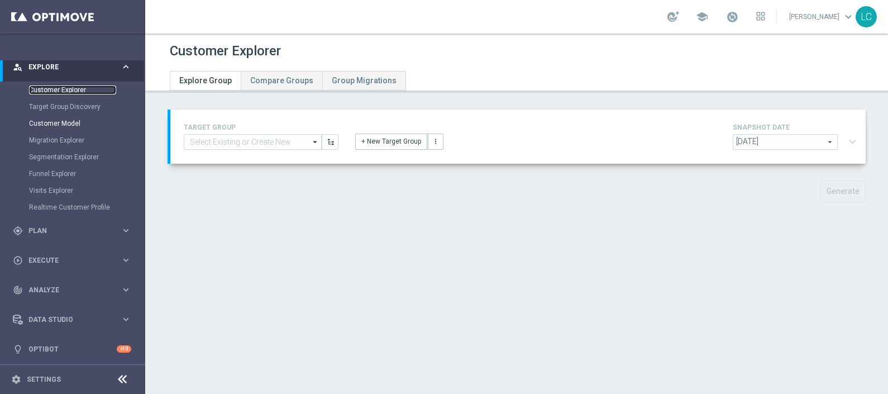
scroll to position [66, 0]
click at [54, 204] on link "Realtime Customer Profile" at bounding box center [72, 208] width 87 height 9
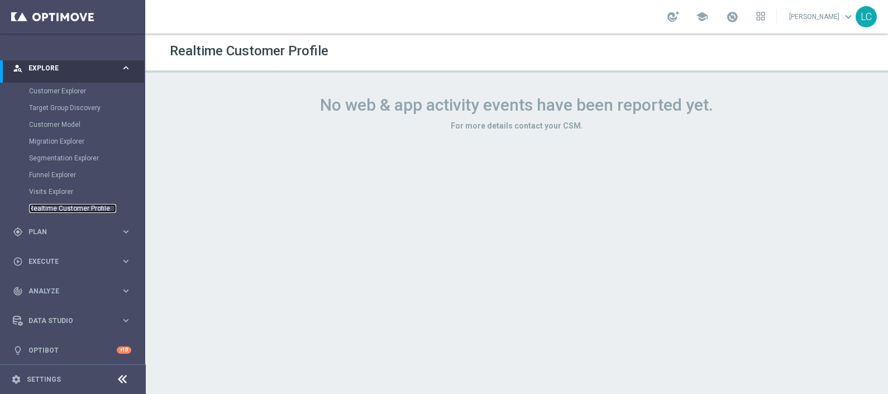
scroll to position [69, 0]
click at [52, 229] on span "Plan" at bounding box center [74, 229] width 92 height 7
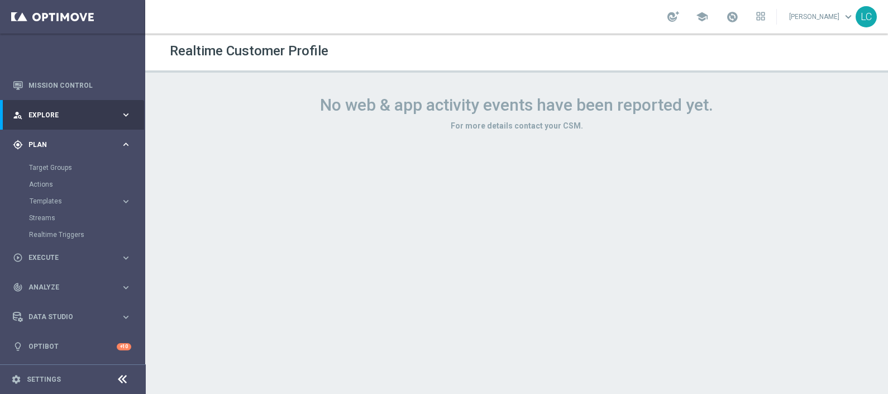
scroll to position [20, 0]
click at [44, 261] on div "play_circle_outline Execute" at bounding box center [67, 257] width 108 height 10
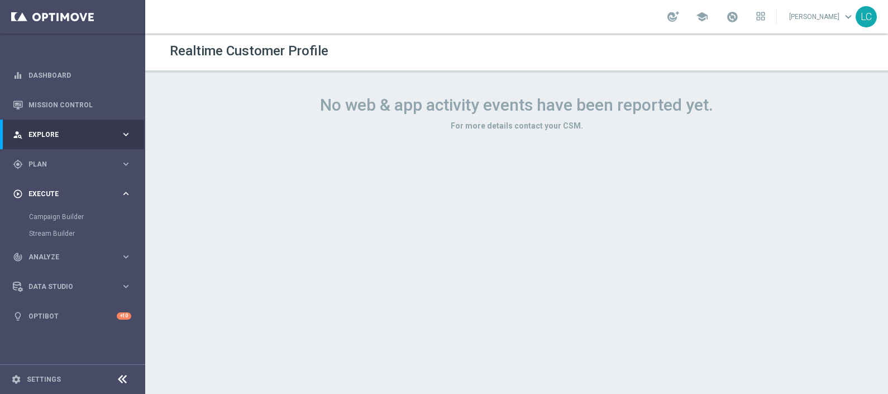
scroll to position [0, 0]
click at [44, 261] on div "track_changes Analyze" at bounding box center [67, 257] width 108 height 10
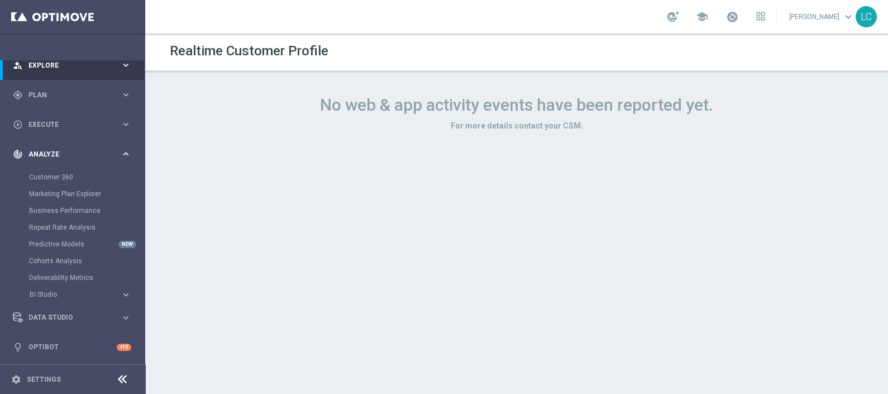
scroll to position [69, 0]
click at [698, 15] on span "school" at bounding box center [702, 17] width 12 height 12
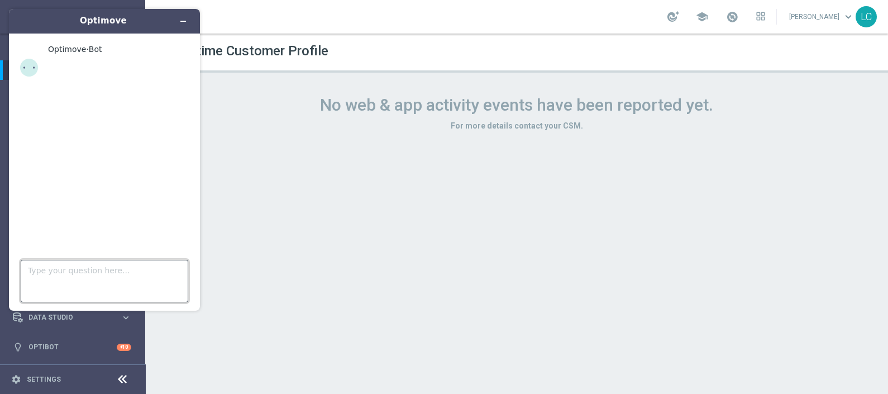
click at [64, 279] on textarea "Type your question here..." at bounding box center [105, 281] width 168 height 42
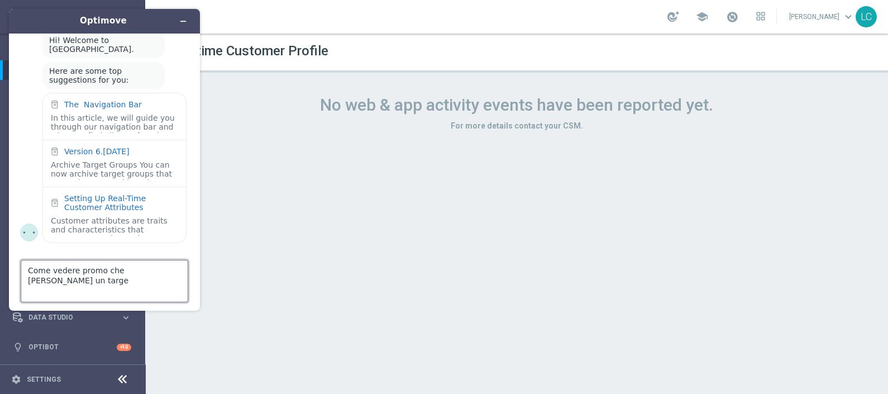
type textarea "Come vedere promo che ha ricevuto un target"
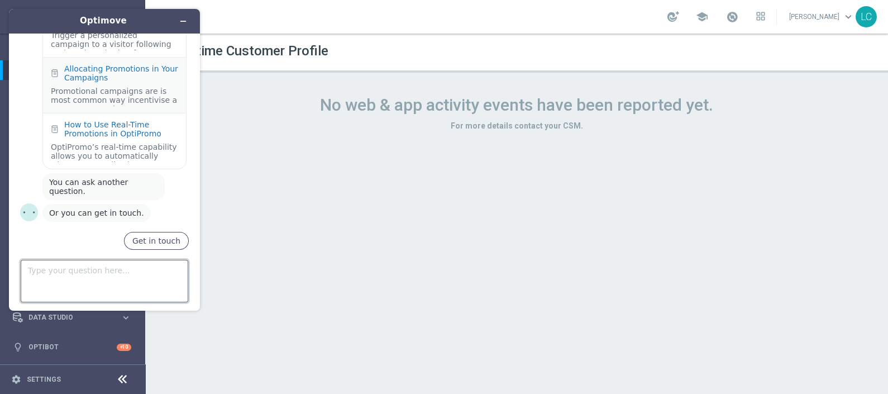
scroll to position [341, 0]
click at [184, 20] on icon "Minimize widget" at bounding box center [183, 21] width 8 height 8
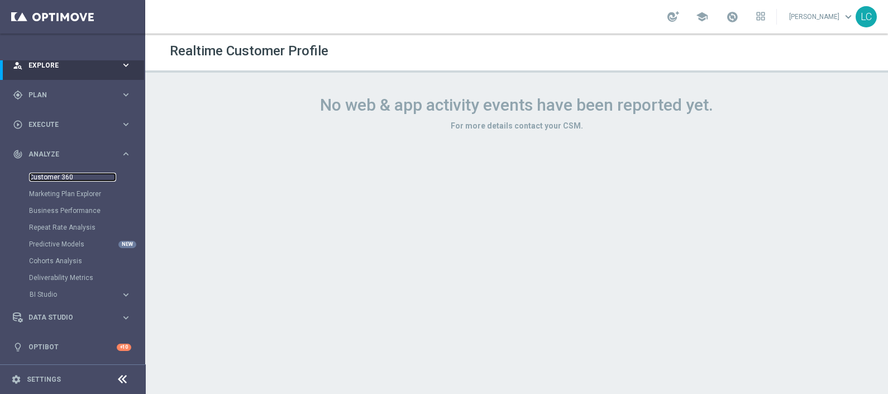
click at [44, 176] on link "Customer 360" at bounding box center [72, 177] width 87 height 9
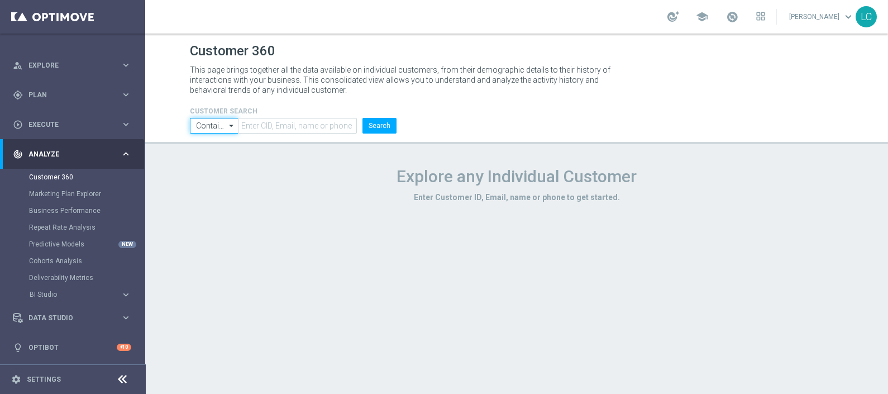
click at [207, 123] on input "Contains" at bounding box center [214, 126] width 48 height 16
click at [217, 153] on div "Equals" at bounding box center [214, 159] width 49 height 17
type input "Equals"
click at [275, 121] on input "text" at bounding box center [297, 126] width 119 height 16
click at [285, 90] on p "This page brings together all the data available on individual customers, from …" at bounding box center [405, 80] width 430 height 30
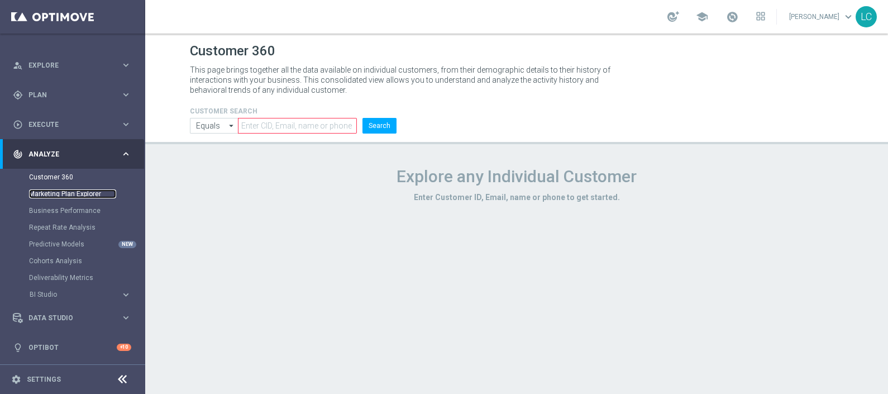
click at [55, 196] on link "Marketing Plan Explorer" at bounding box center [72, 193] width 87 height 9
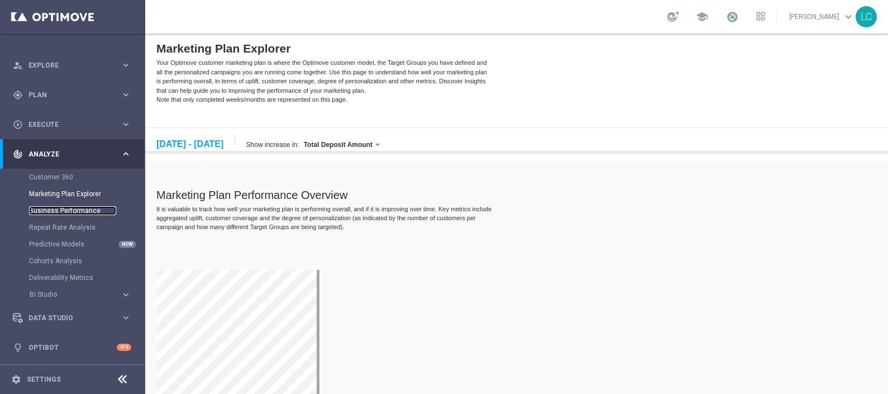
click at [61, 209] on link "Business Performance" at bounding box center [72, 210] width 87 height 9
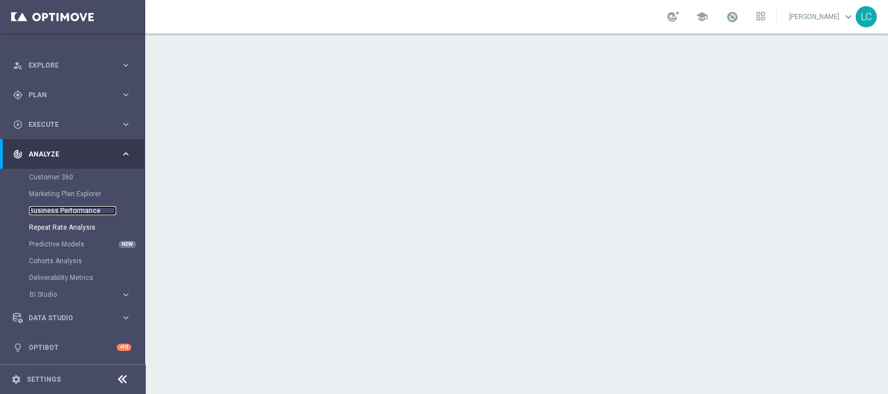
scroll to position [69, 0]
click at [53, 254] on div "Cohorts Analysis" at bounding box center [86, 260] width 115 height 17
click at [50, 258] on link "Cohorts Analysis" at bounding box center [72, 260] width 87 height 9
click at [74, 224] on link "Repeat Rate Analysis" at bounding box center [72, 227] width 87 height 9
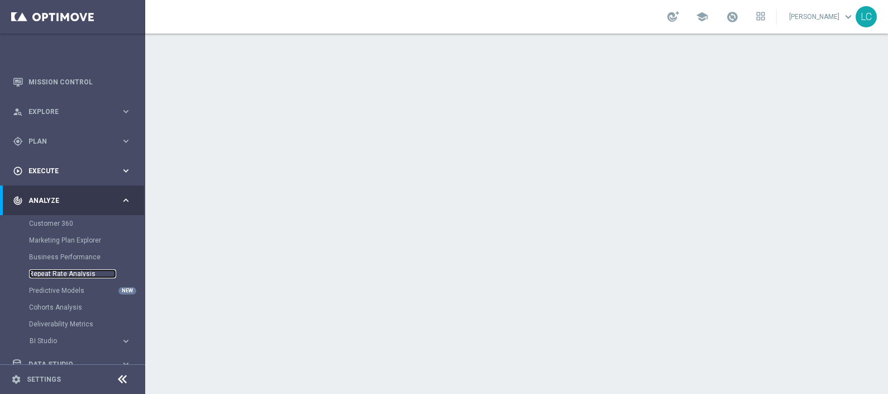
scroll to position [22, 0]
click at [126, 189] on div "track_changes Analyze keyboard_arrow_right" at bounding box center [72, 201] width 144 height 30
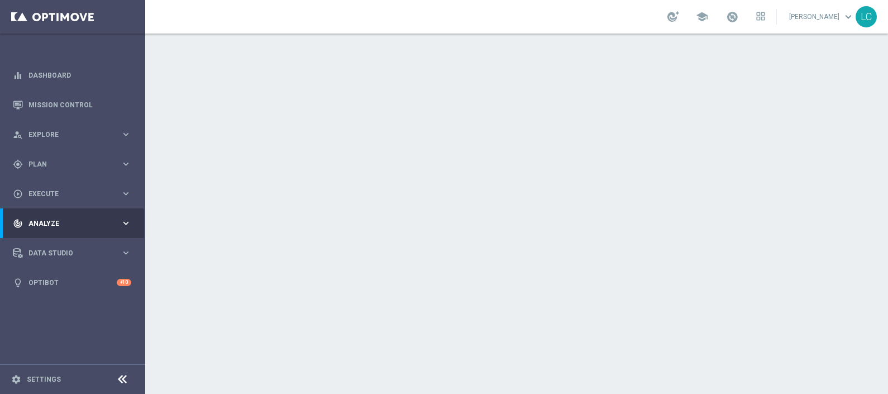
scroll to position [0, 0]
click at [125, 187] on div "play_circle_outline Execute keyboard_arrow_right" at bounding box center [72, 194] width 144 height 30
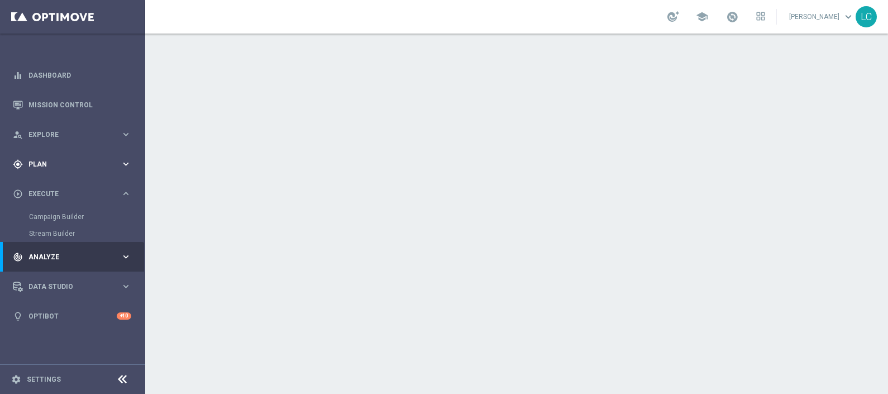
click at [117, 170] on div "gps_fixed Plan keyboard_arrow_right" at bounding box center [72, 164] width 144 height 30
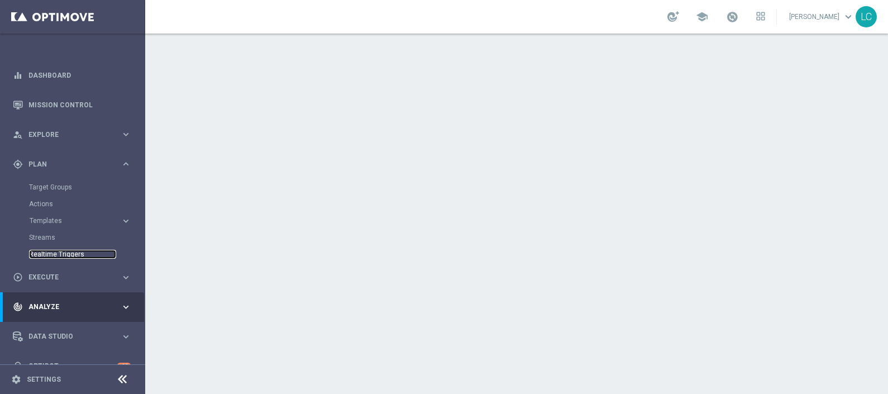
click at [64, 254] on link "Realtime Triggers" at bounding box center [72, 254] width 87 height 9
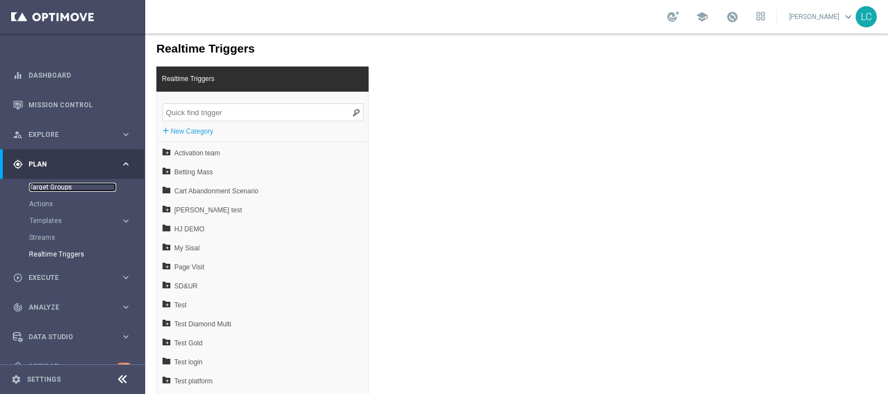
click at [62, 187] on link "Target Groups" at bounding box center [72, 187] width 87 height 9
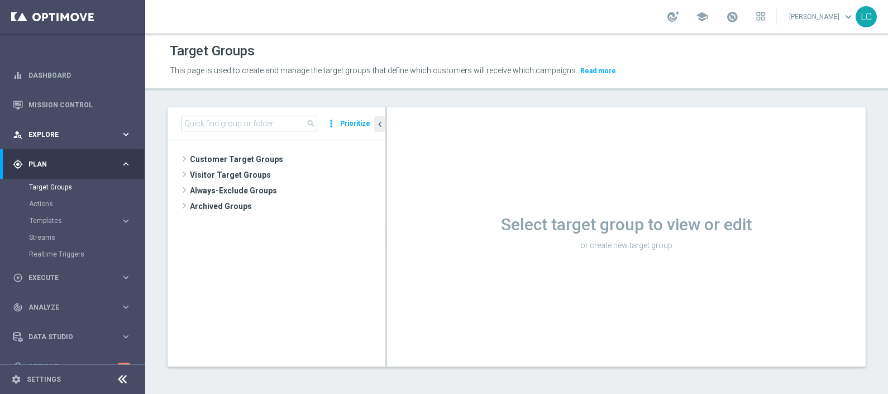
click at [65, 133] on span "Explore" at bounding box center [74, 134] width 92 height 7
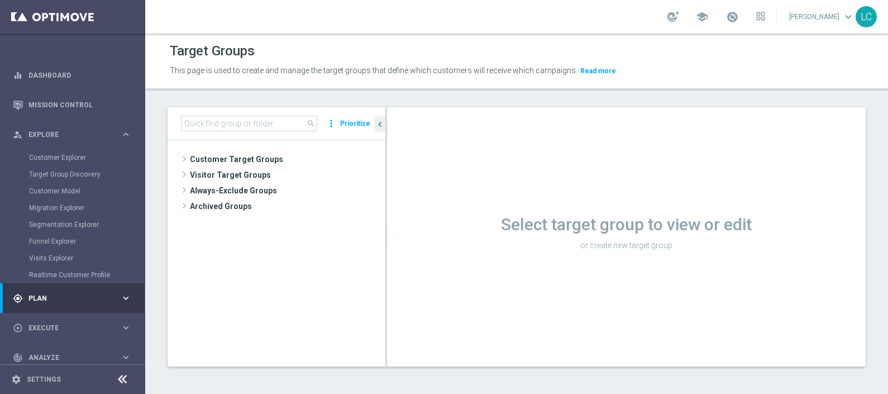
click at [65, 149] on div "Customer Explorer" at bounding box center [86, 157] width 115 height 17
click at [68, 158] on link "Customer Explorer" at bounding box center [72, 157] width 87 height 9
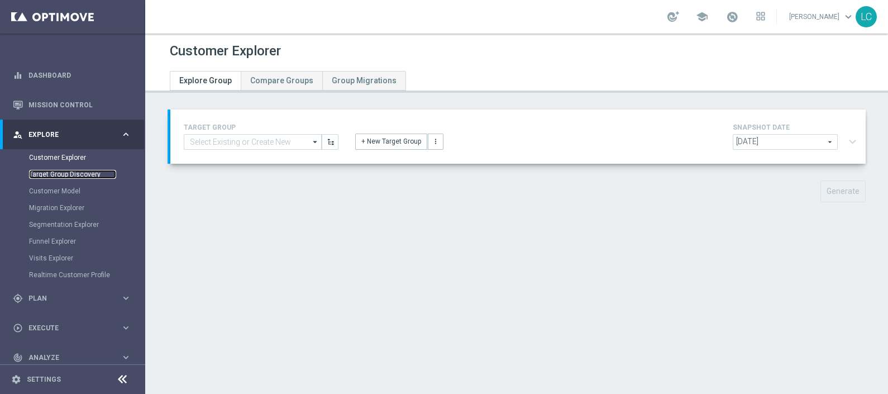
click at [64, 176] on link "Target Group Discovery" at bounding box center [72, 174] width 87 height 9
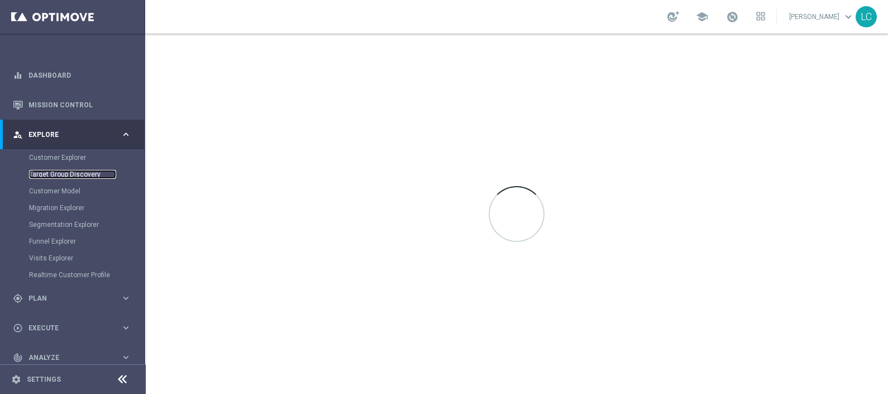
click at [64, 176] on link "Target Group Discovery" at bounding box center [72, 174] width 87 height 9
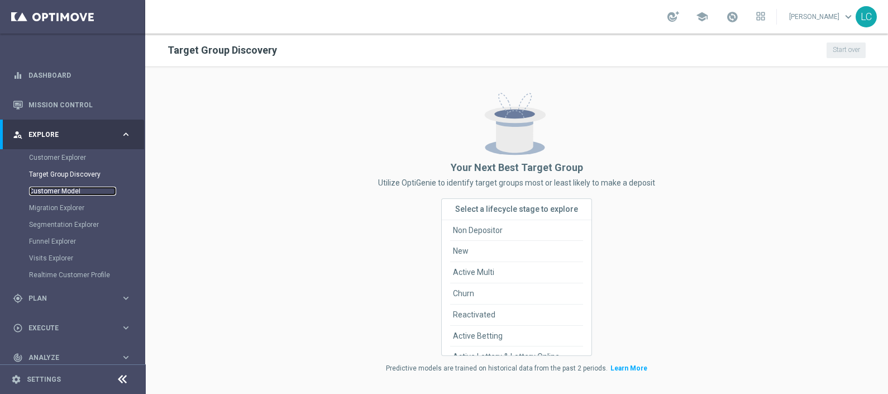
click at [61, 189] on link "Customer Model" at bounding box center [72, 191] width 87 height 9
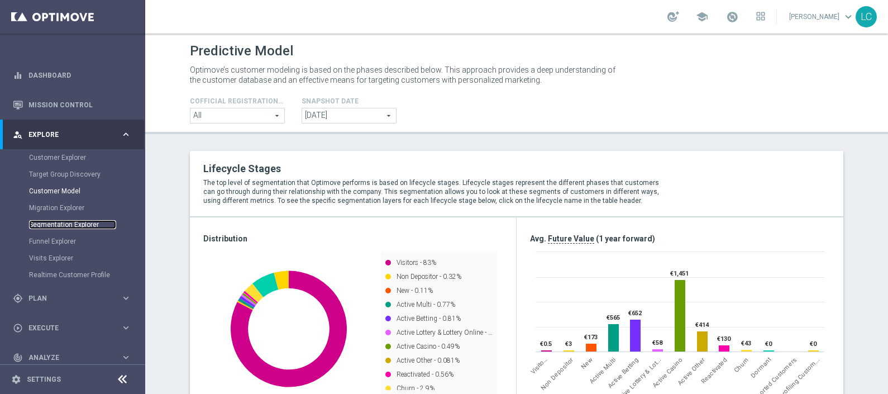
click at [79, 220] on link "Segmentation Explorer" at bounding box center [72, 224] width 87 height 9
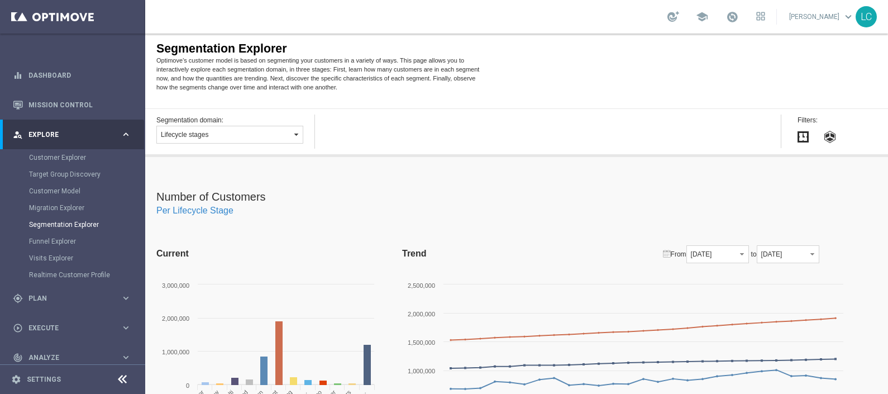
click at [245, 128] on button "Lifecycle stages" at bounding box center [229, 135] width 147 height 18
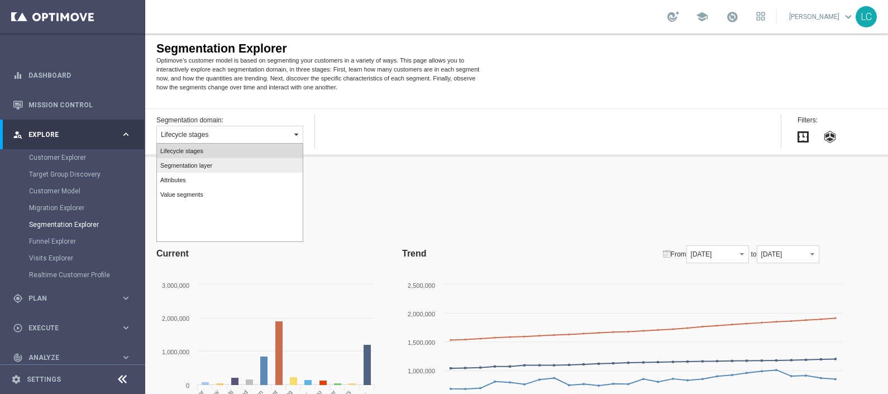
click at [195, 168] on label "Segmentation layer" at bounding box center [230, 165] width 146 height 15
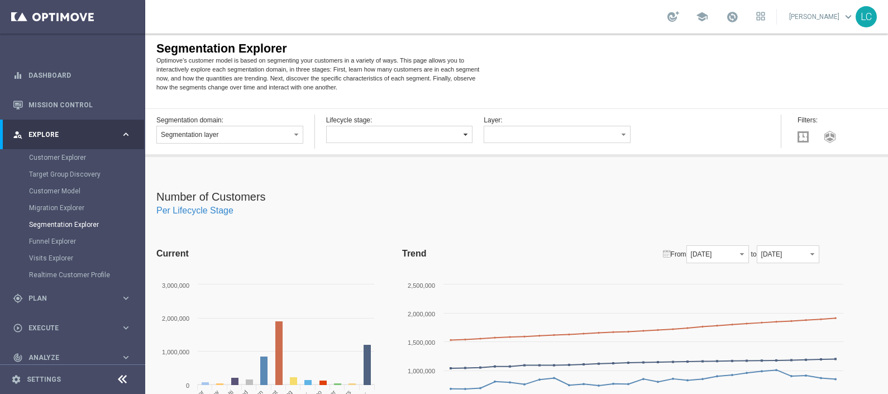
click at [394, 131] on button "button" at bounding box center [399, 134] width 147 height 17
drag, startPoint x: 383, startPoint y: 188, endPoint x: 386, endPoint y: 181, distance: 6.7
click at [386, 181] on ul "Non Depositor Active Multi Churn Reactivated Dormant Active Betting Active Lott…" at bounding box center [399, 192] width 146 height 98
click at [386, 181] on label "Active Betting" at bounding box center [399, 181] width 146 height 15
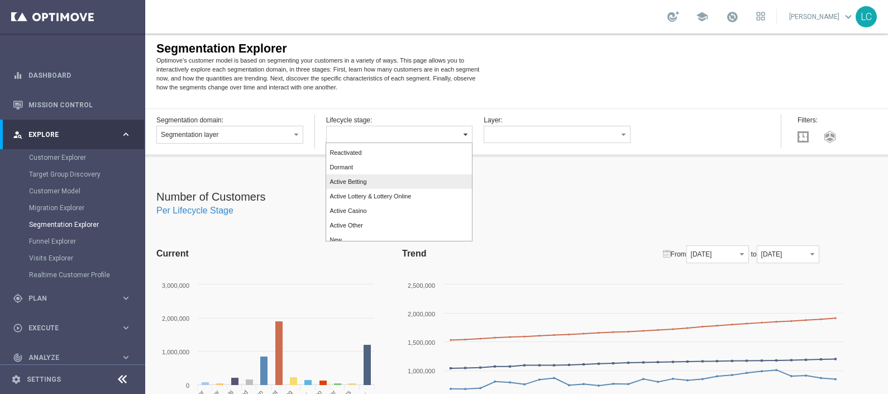
click at [524, 123] on div "Layer: Total NGR, active betting Deposit Ranking ,Active Betting Wager Ranking,…" at bounding box center [557, 128] width 147 height 28
click at [523, 126] on button "button" at bounding box center [557, 134] width 147 height 17
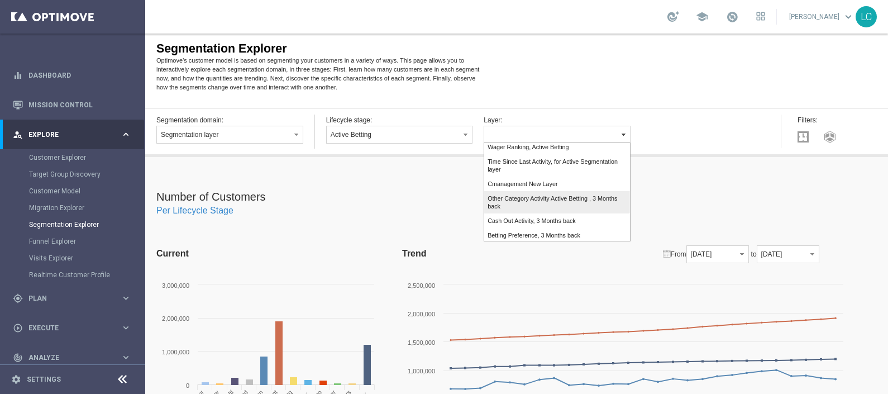
scroll to position [0, 0]
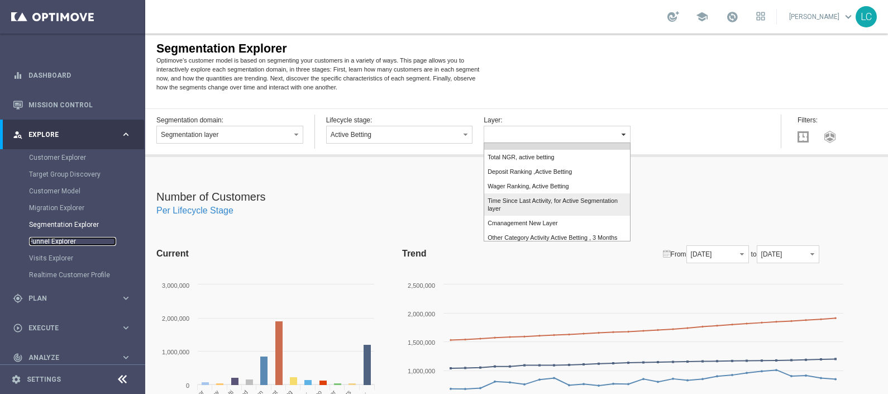
click at [54, 237] on link "Funnel Explorer" at bounding box center [72, 241] width 87 height 9
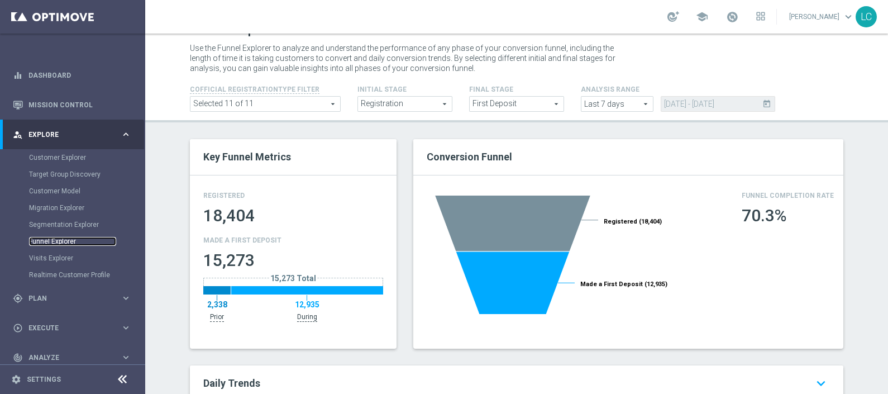
scroll to position [21, 0]
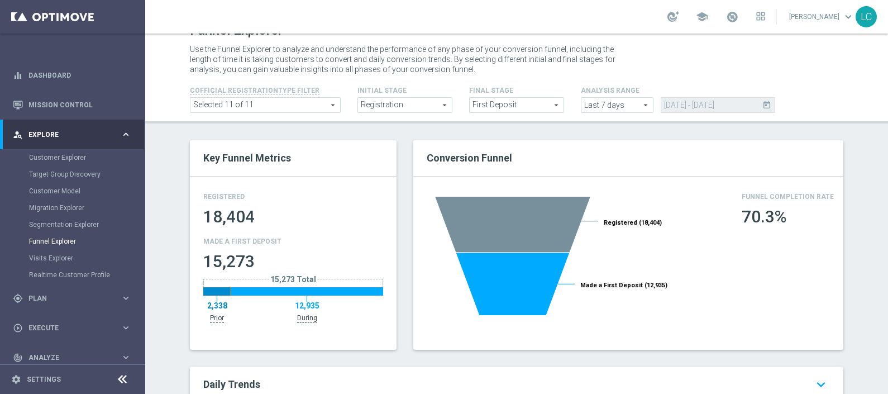
click at [425, 98] on span "Registration" at bounding box center [405, 105] width 94 height 15
click at [427, 104] on span "Registration" at bounding box center [405, 105] width 94 height 15
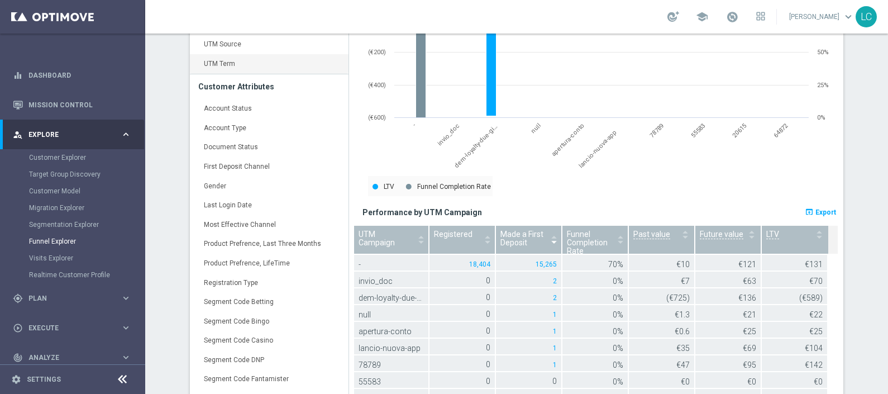
scroll to position [608, 0]
click at [40, 81] on link "Dashboard" at bounding box center [79, 75] width 103 height 30
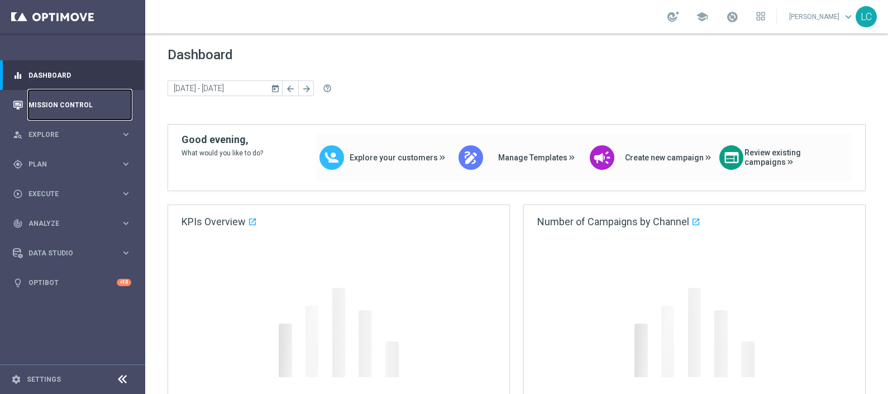
click at [39, 103] on link "Mission Control" at bounding box center [79, 105] width 103 height 30
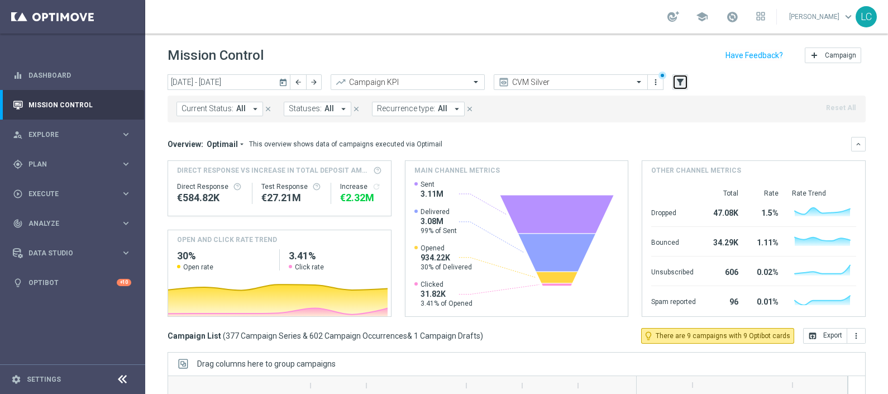
click at [684, 78] on icon "filter_alt" at bounding box center [680, 82] width 10 height 10
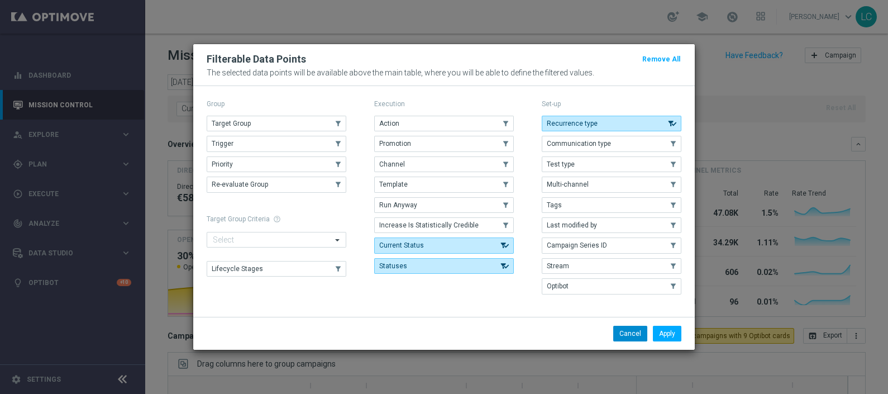
click at [628, 326] on button "Cancel" at bounding box center [630, 334] width 34 height 16
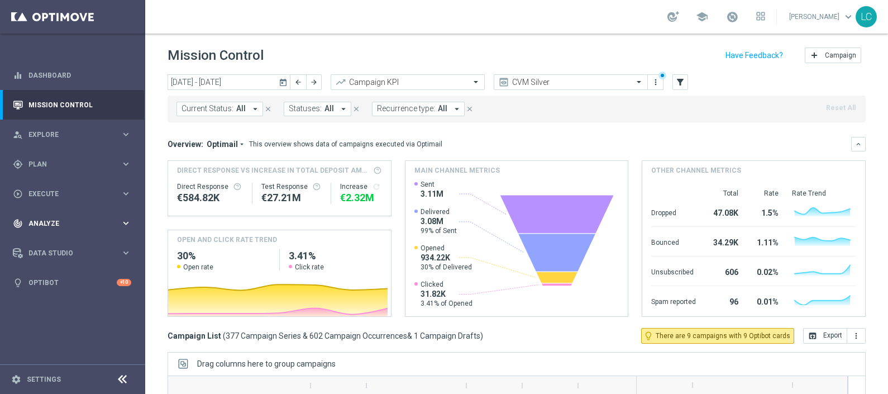
click at [82, 229] on div "track_changes Analyze keyboard_arrow_right" at bounding box center [72, 223] width 144 height 30
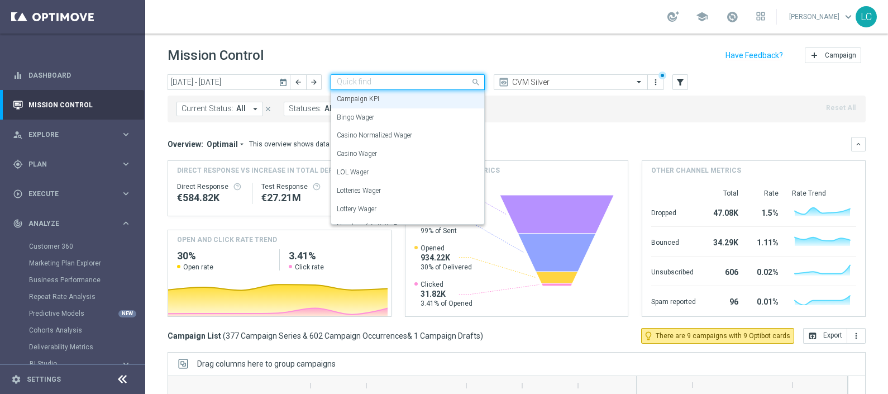
click at [453, 80] on input "text" at bounding box center [397, 82] width 120 height 9
click at [545, 59] on div "Mission Control add Campaign" at bounding box center [517, 56] width 698 height 22
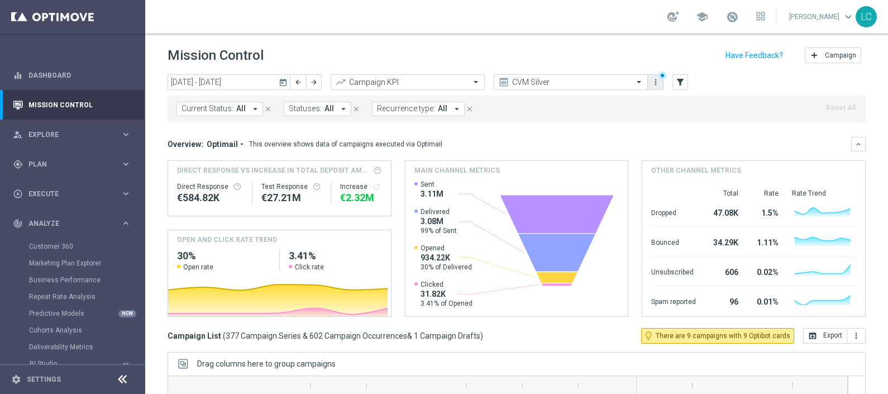
click at [657, 78] on icon "more_vert" at bounding box center [655, 82] width 9 height 9
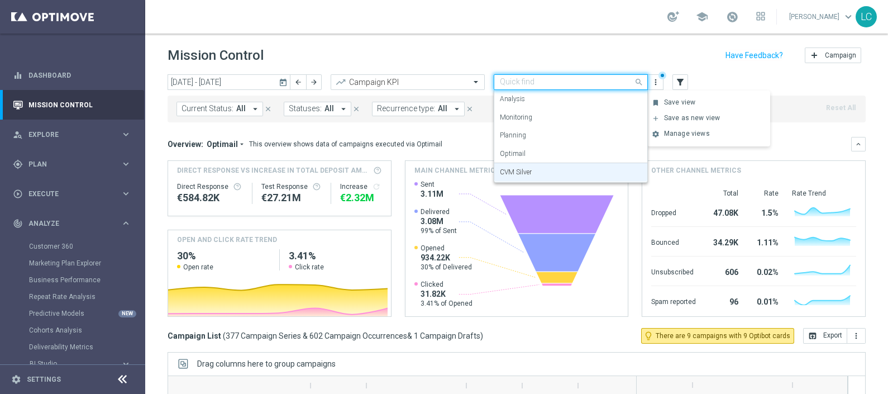
click at [629, 78] on div at bounding box center [570, 82] width 153 height 9
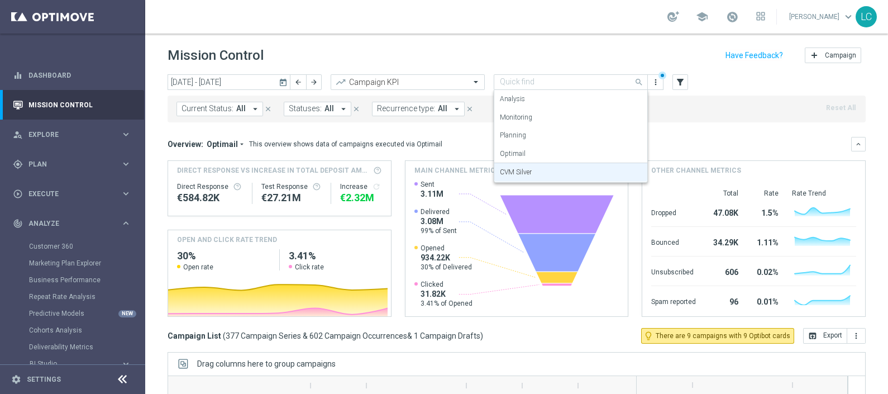
click at [424, 57] on div "Mission Control add Campaign" at bounding box center [517, 56] width 698 height 22
